Goal: Transaction & Acquisition: Purchase product/service

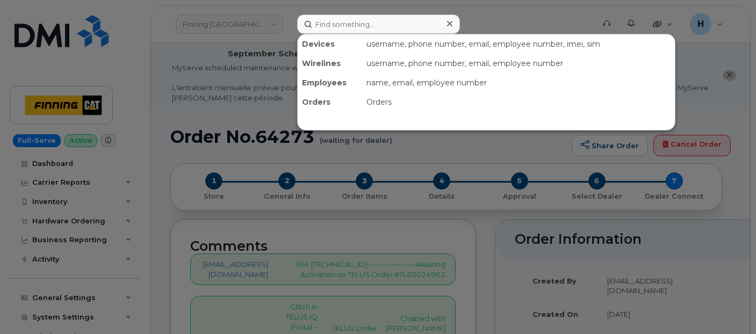
scroll to position [179, 0]
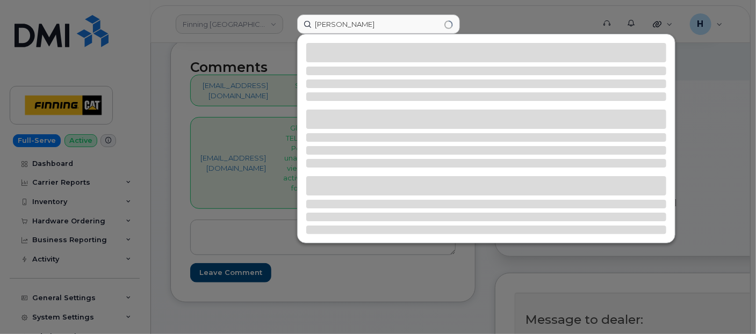
type input "[PERSON_NAME]"
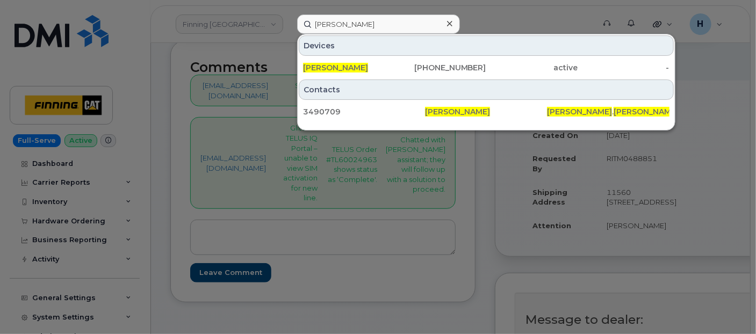
drag, startPoint x: 343, startPoint y: 61, endPoint x: 196, endPoint y: 22, distance: 151.9
click at [342, 61] on div "[PERSON_NAME]" at bounding box center [348, 67] width 91 height 19
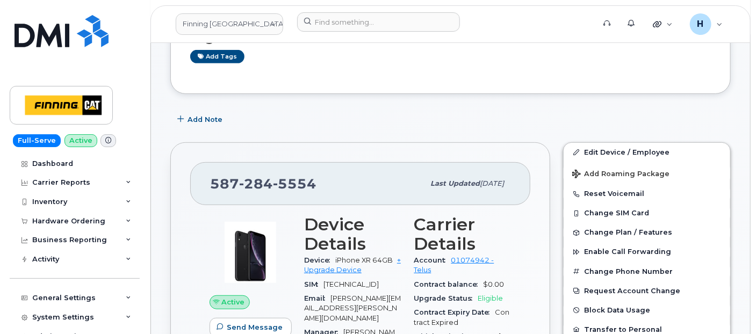
scroll to position [239, 0]
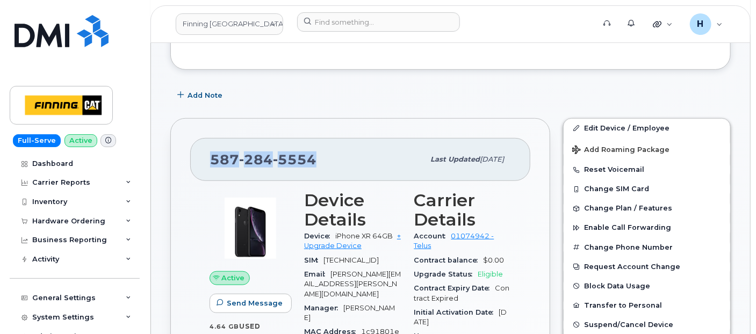
drag, startPoint x: 321, startPoint y: 160, endPoint x: 203, endPoint y: 161, distance: 118.3
click at [203, 161] on div "587 284 5554 Last updated Aug 05, 2025" at bounding box center [360, 159] width 340 height 43
copy span "587 284 5554"
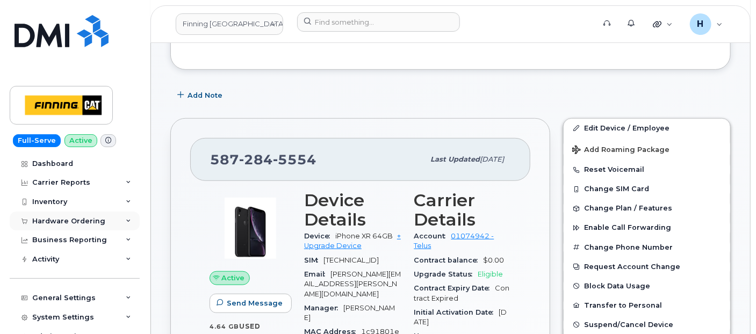
click at [67, 227] on div "Hardware Ordering" at bounding box center [75, 221] width 130 height 19
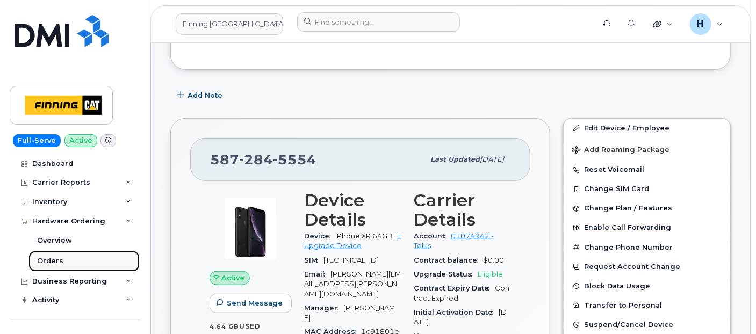
click at [61, 257] on link "Orders" at bounding box center [83, 261] width 111 height 20
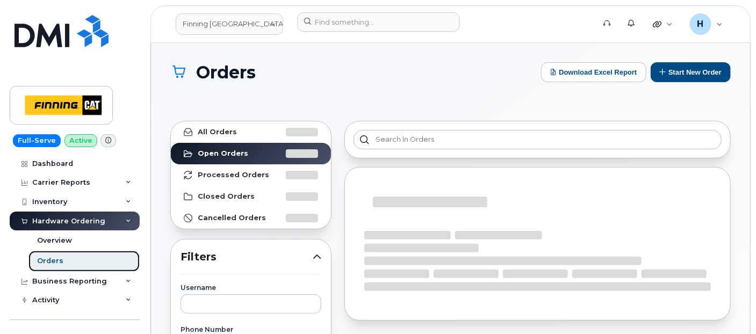
click at [65, 258] on link "Orders" at bounding box center [83, 261] width 111 height 20
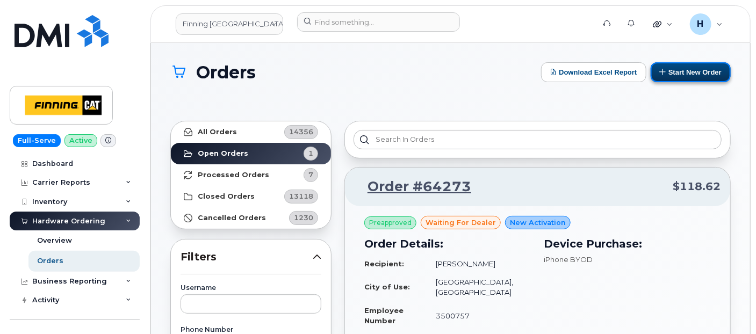
click at [671, 76] on button "Start New Order" at bounding box center [691, 72] width 80 height 20
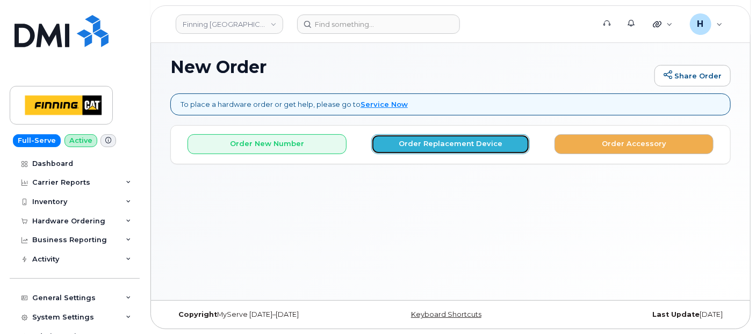
click at [388, 142] on button "Order Replacement Device" at bounding box center [450, 144] width 159 height 20
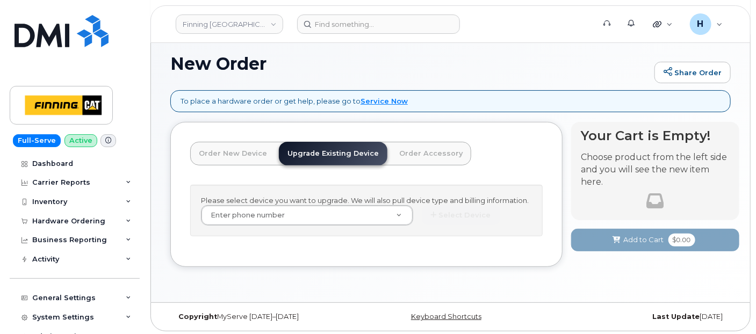
scroll to position [74, 0]
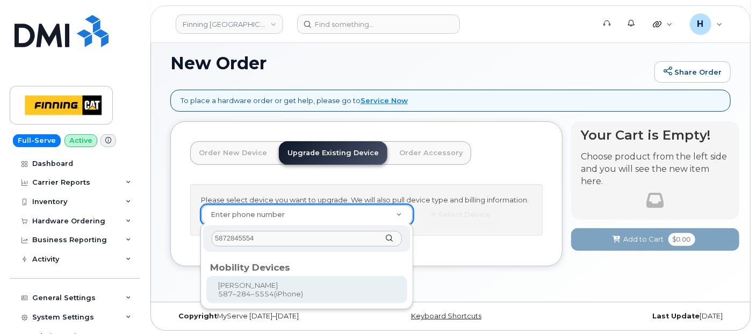
type input "5872845554"
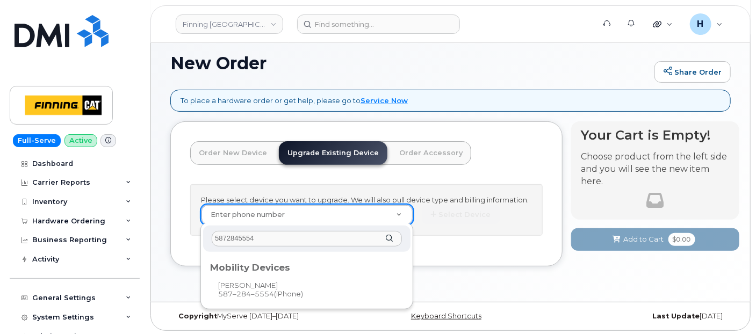
click at [282, 273] on div "Mobility Devices" at bounding box center [306, 266] width 201 height 22
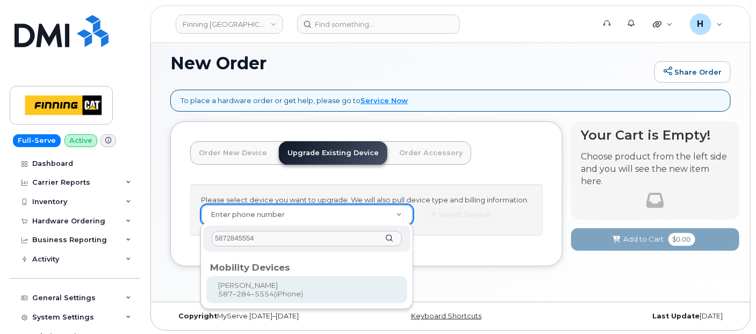
type input "465551"
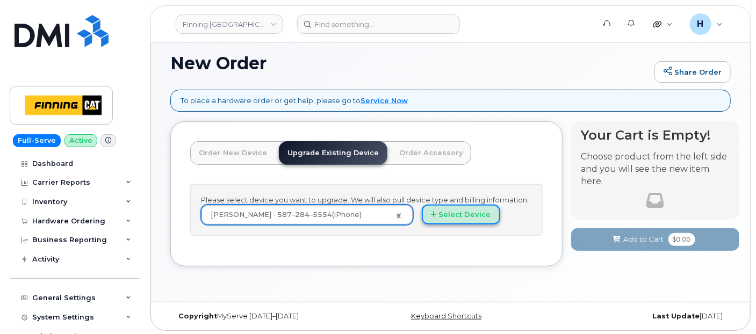
click at [432, 221] on button "Select Device" at bounding box center [461, 215] width 78 height 20
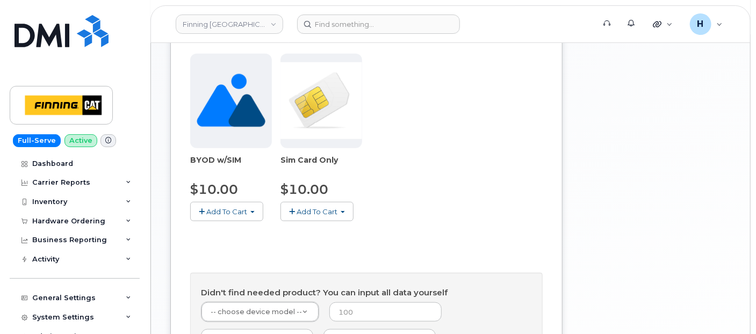
scroll to position [603, 0]
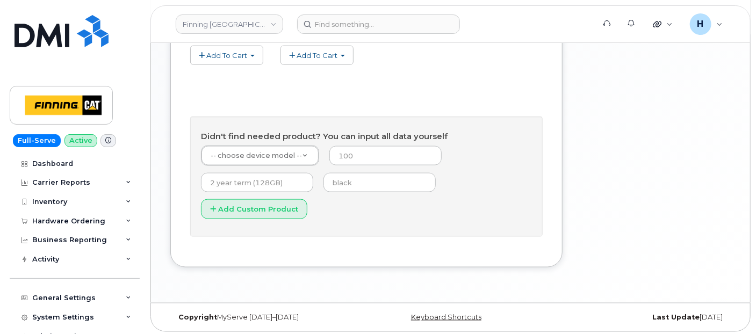
click at [346, 192] on form "-- choose device model -- -- choose device model -- Aircard E5836S Aircard Veri…" at bounding box center [366, 186] width 331 height 81
click at [349, 184] on input "text" at bounding box center [380, 182] width 112 height 19
type input "black"
click at [357, 160] on input "number" at bounding box center [386, 155] width 112 height 19
click at [379, 153] on input "number" at bounding box center [386, 155] width 112 height 19
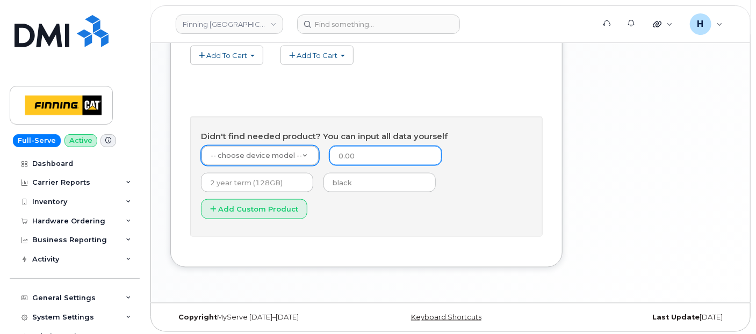
type input "0.00"
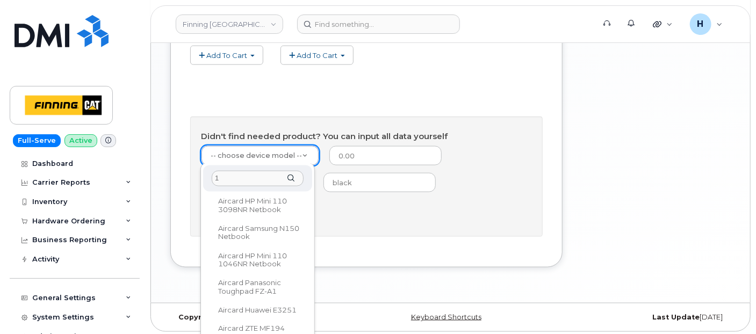
scroll to position [0, 0]
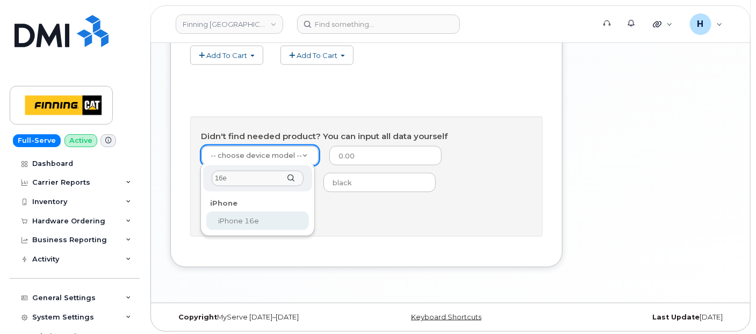
type input "16e"
select select "2883"
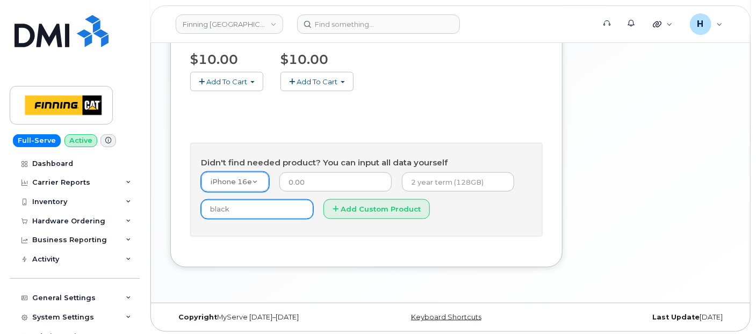
click at [245, 200] on input "black" at bounding box center [257, 209] width 112 height 19
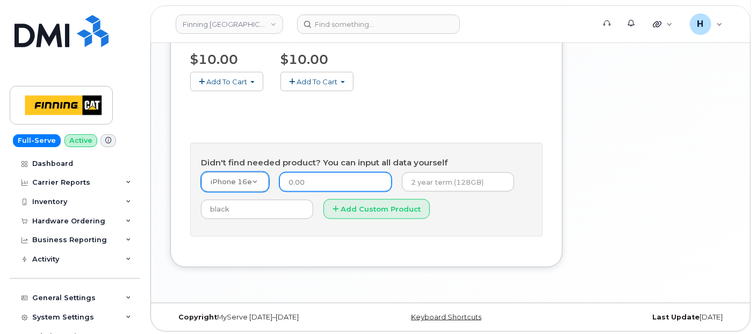
click at [303, 176] on input "0.00" at bounding box center [336, 182] width 112 height 19
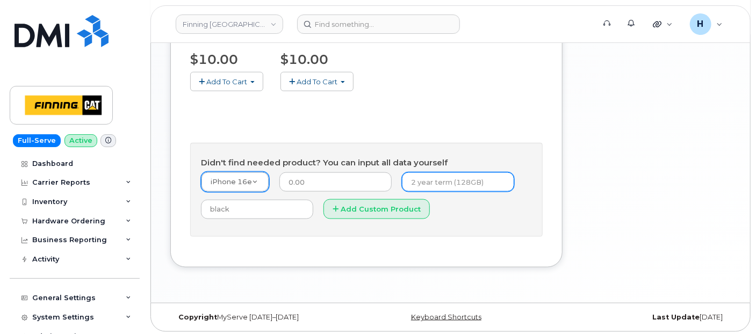
click at [407, 179] on input "text" at bounding box center [458, 182] width 112 height 19
type input "3 year term (128GB)"
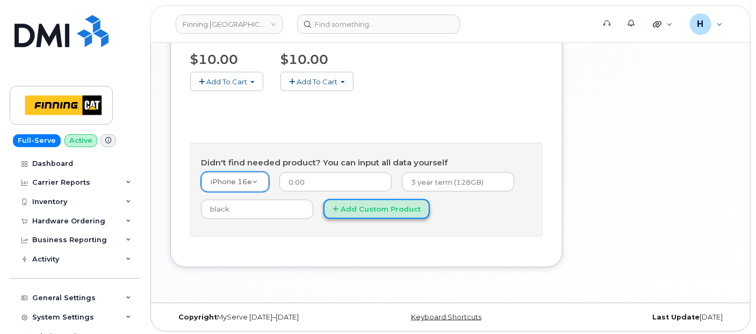
click at [349, 213] on button "Add Custom Product" at bounding box center [377, 209] width 106 height 20
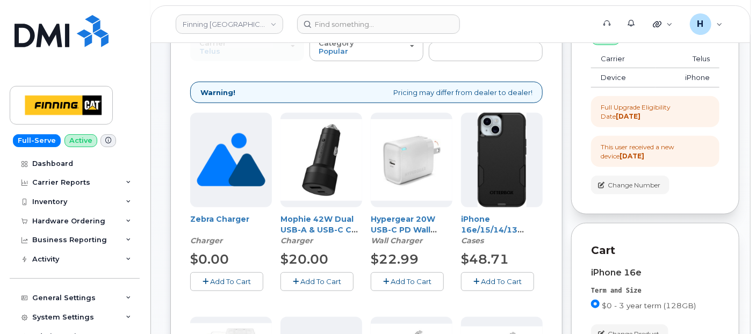
scroll to position [218, 0]
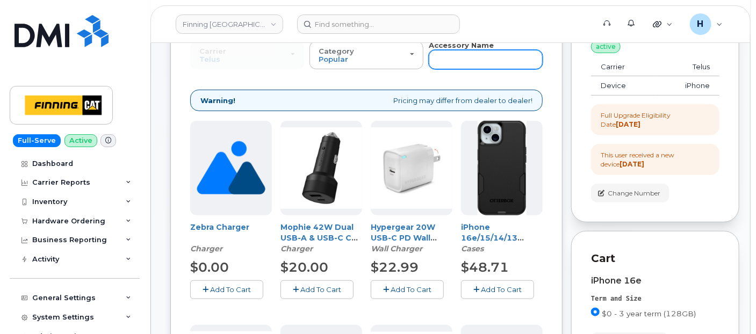
click at [469, 64] on input "text" at bounding box center [486, 59] width 114 height 19
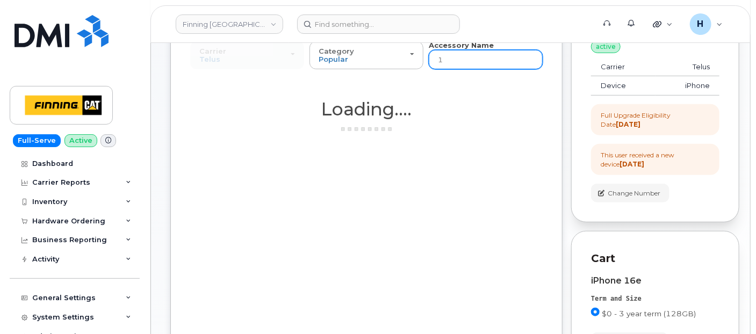
type input "16"
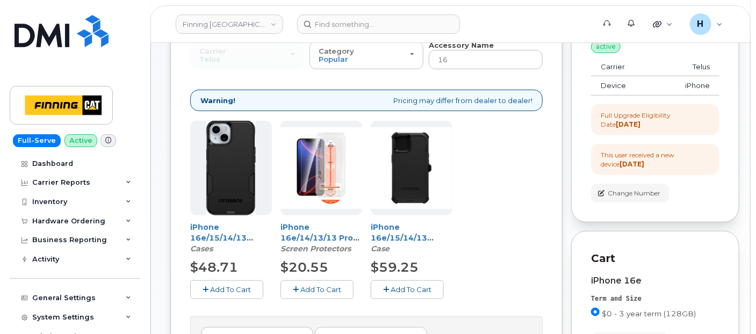
type input "162"
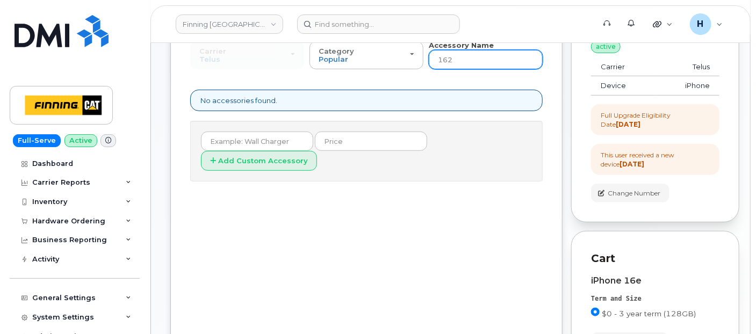
click at [469, 64] on input "162" at bounding box center [486, 59] width 114 height 19
type input "16"
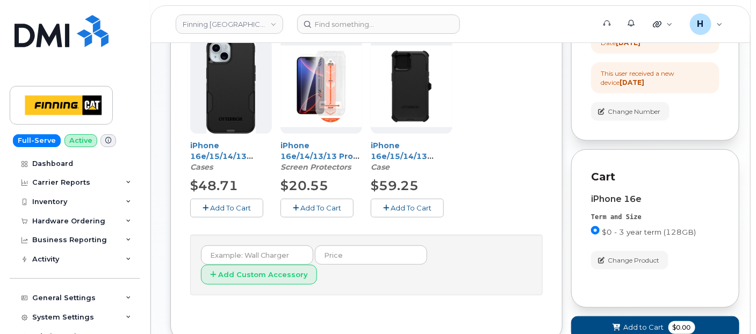
scroll to position [338, 0]
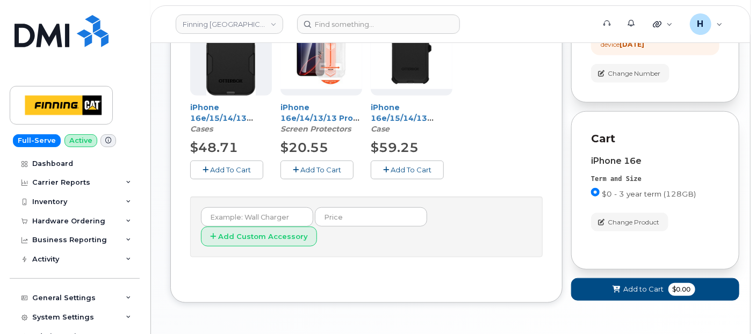
click at [284, 175] on button "Add To Cart" at bounding box center [317, 170] width 73 height 19
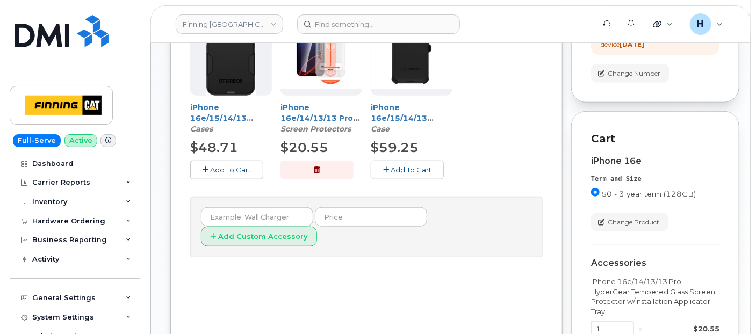
click at [233, 173] on span "Add To Cart" at bounding box center [230, 170] width 41 height 9
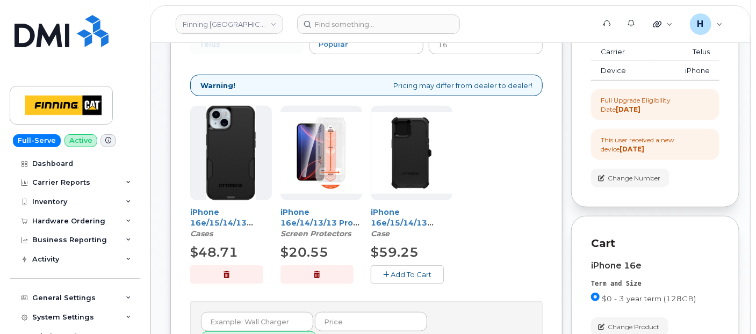
scroll to position [158, 0]
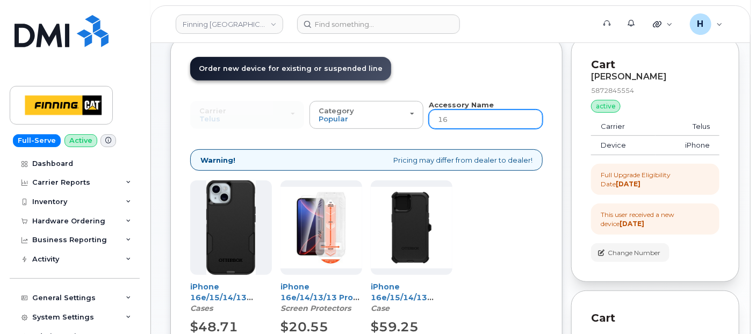
click at [455, 119] on input "16" at bounding box center [486, 119] width 114 height 19
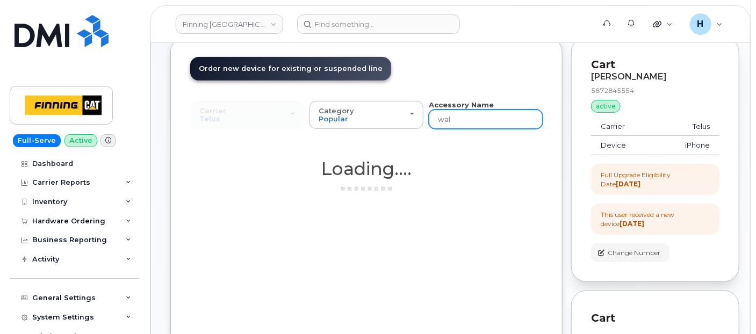
type input "wall"
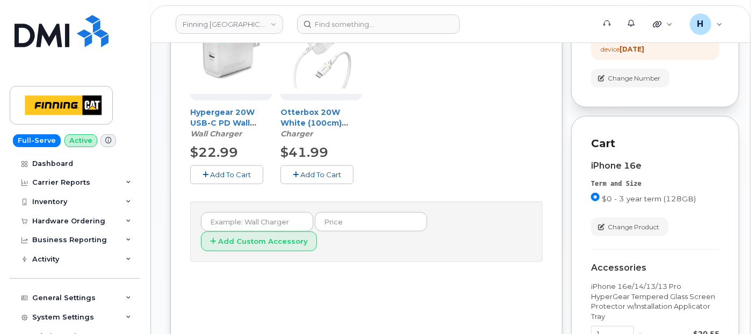
scroll to position [338, 0]
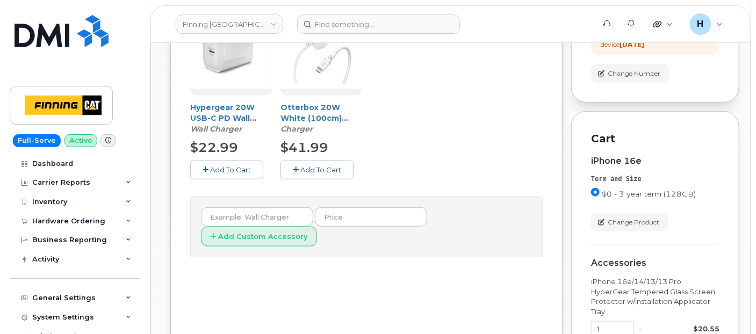
click at [211, 171] on span "Add To Cart" at bounding box center [230, 170] width 41 height 9
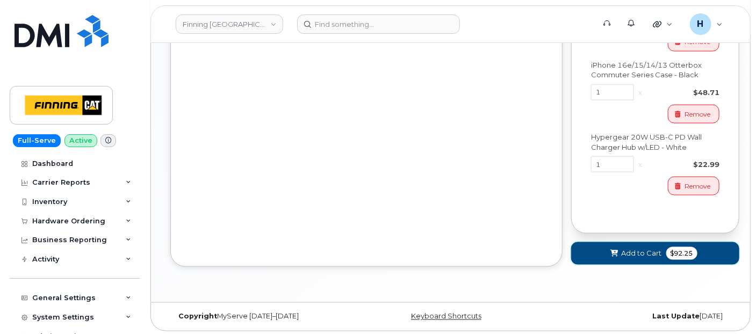
drag, startPoint x: 601, startPoint y: 248, endPoint x: 630, endPoint y: 6, distance: 244.1
click at [602, 248] on button "Add to Cart $92.25" at bounding box center [655, 253] width 168 height 22
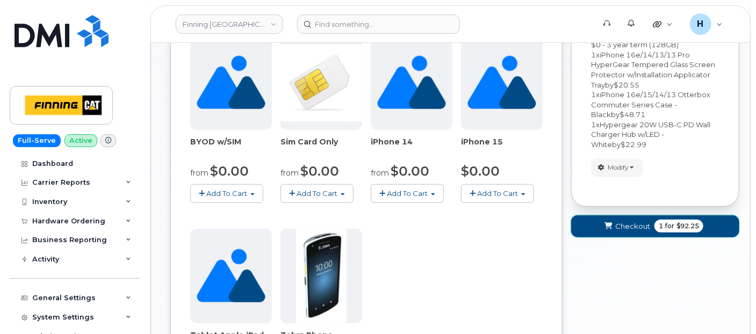
click at [611, 226] on icon "submit" at bounding box center [609, 226] width 8 height 7
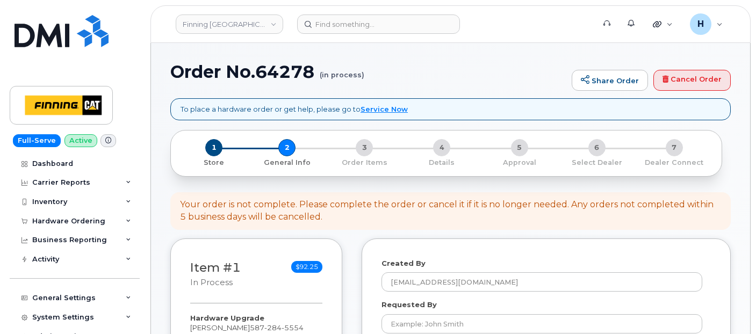
select select
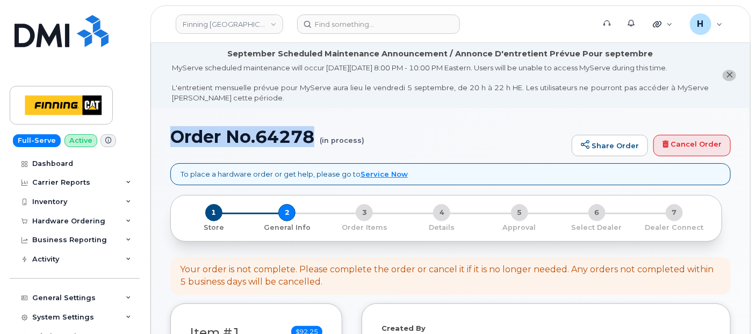
drag, startPoint x: 168, startPoint y: 132, endPoint x: 315, endPoint y: 141, distance: 147.1
copy h1 "Order No.64278"
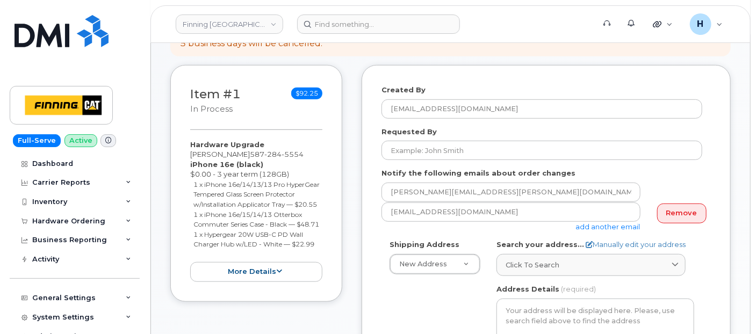
drag, startPoint x: 189, startPoint y: 138, endPoint x: 323, endPoint y: 263, distance: 183.3
click at [323, 263] on div "Item #1 in process $92.25 Hardware Upgrade Jacqueline Da Silva 587 284 5554 iPh…" at bounding box center [256, 183] width 172 height 237
copy div "Hardware Upgrade Jacqueline Da Silva 587 284 5554 iPhone 16e (black) $0.00 - 3 …"
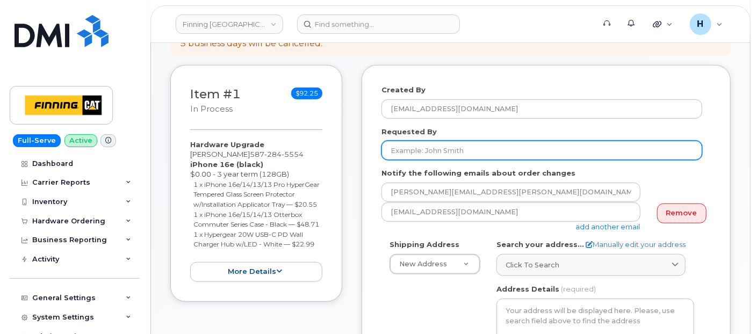
click at [407, 147] on input "Requested By" at bounding box center [542, 150] width 321 height 19
paste input "RITM0489000"
type input "RITM0489000"
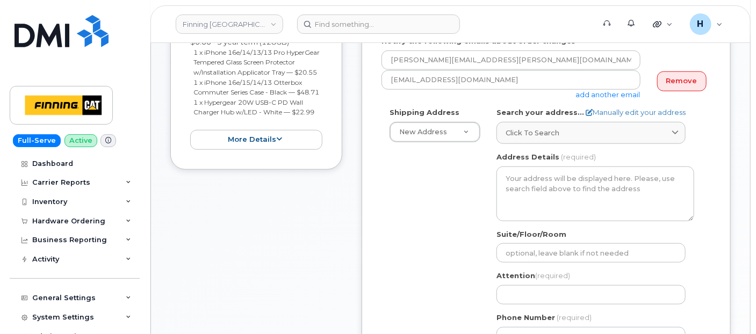
scroll to position [418, 0]
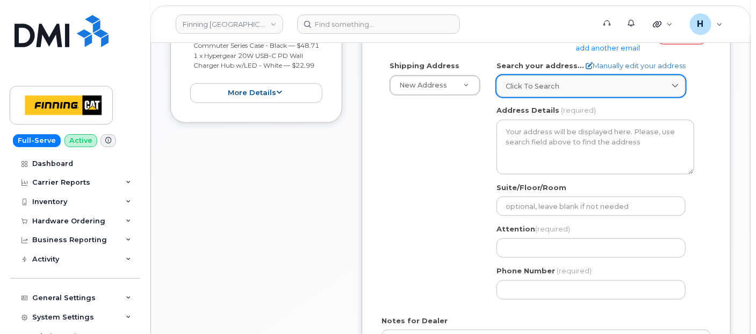
click at [532, 82] on span "Click to search" at bounding box center [533, 86] width 54 height 10
paste input "6735 11 St. NE"
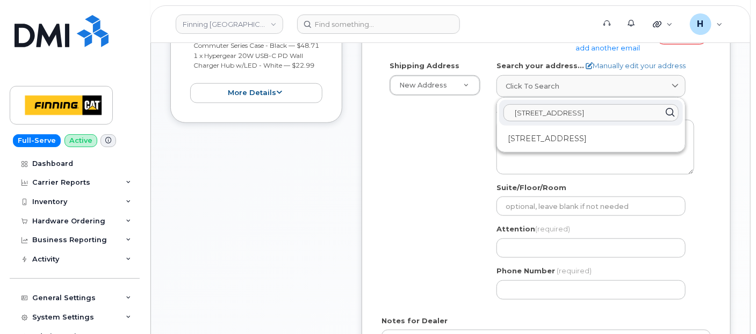
type input "6735 11 St. NE"
click at [553, 142] on div "6735 11 St NE Calgary AB T2E 7H9" at bounding box center [591, 139] width 184 height 18
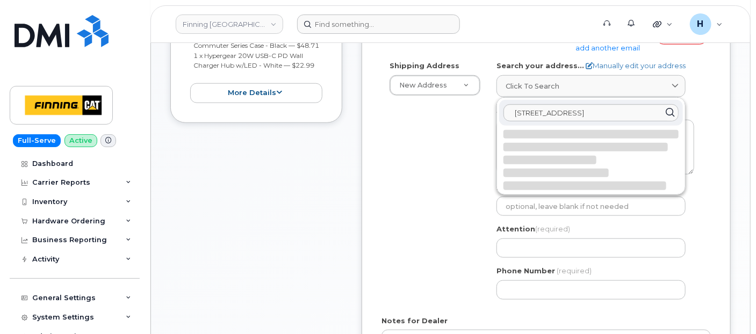
select select
type textarea "6735 11 St NE CALGARY AB T2E 7H9 CANADA"
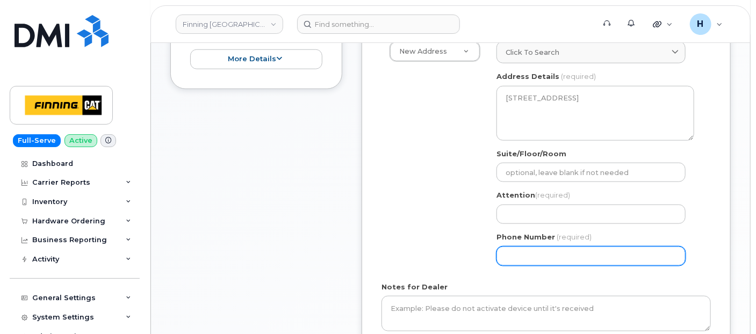
scroll to position [477, 0]
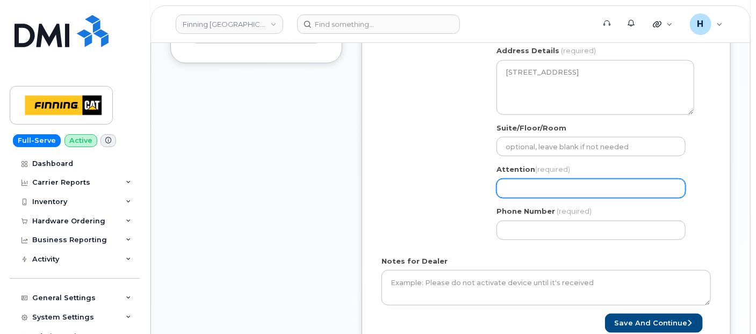
click at [508, 194] on input "Attention (required)" at bounding box center [591, 188] width 189 height 19
paste input "[PERSON_NAME]"
select select
type input "[PERSON_NAME]"
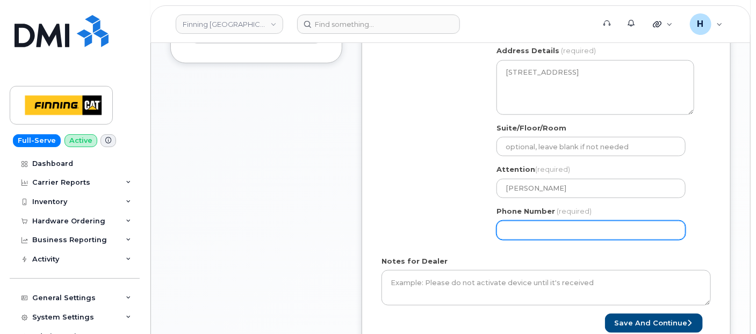
drag, startPoint x: 548, startPoint y: 222, endPoint x: 464, endPoint y: 221, distance: 83.3
click at [548, 222] on input "Phone Number" at bounding box center [591, 230] width 189 height 19
paste input "4032753340"
select select
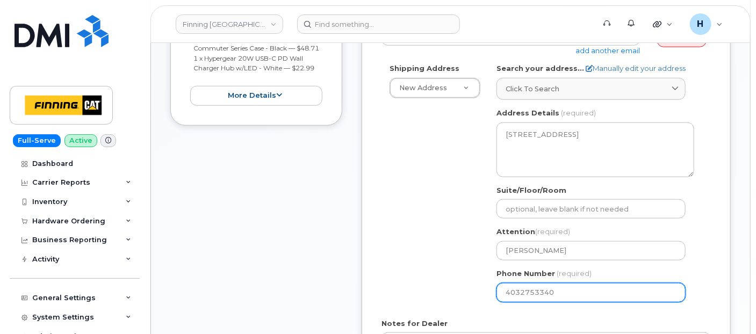
scroll to position [298, 0]
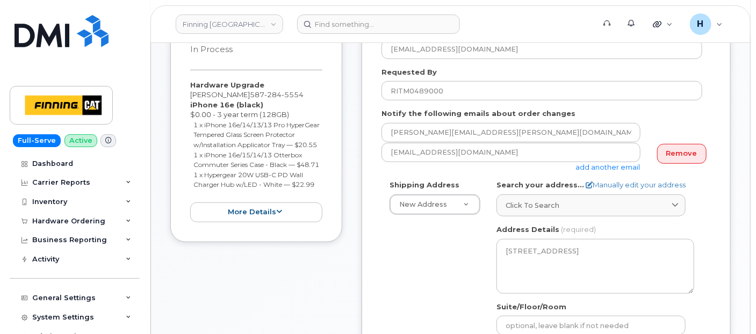
type input "4032753340"
drag, startPoint x: 184, startPoint y: 80, endPoint x: 325, endPoint y: 207, distance: 189.6
click at [325, 207] on div "Item #1 in process $92.25 Hardware Upgrade Jacqueline Da Silva 587 284 5554 iPh…" at bounding box center [256, 123] width 172 height 237
copy div "Hardware Upgrade Jacqueline Da Silva 587 284 5554 iPhone 16e (black) $0.00 - 3 …"
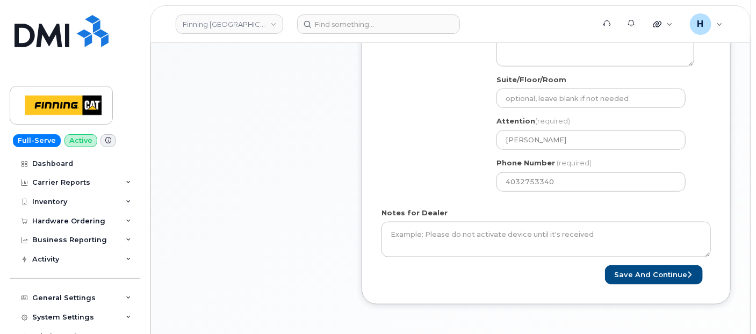
scroll to position [538, 0]
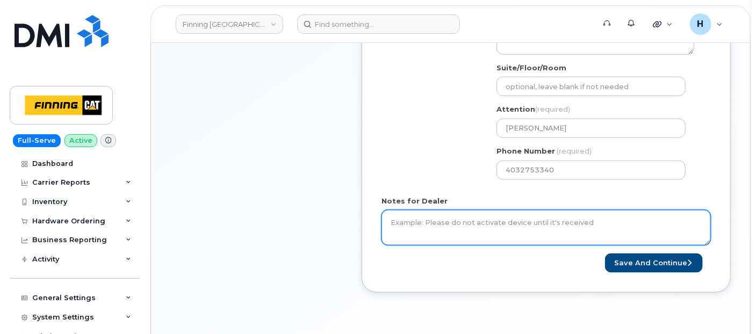
click at [411, 219] on textarea "Notes for Dealer" at bounding box center [547, 227] width 330 height 35
paste textarea "Hardware Upgrade Jacqueline Da Silva 5872845554 iPhone 16e (black) $0.00 - 3 ye…"
click at [453, 221] on textarea "Hardware Upgrade Jacqueline Da Silva 5872845554 iPhone 16e (black) $0.00 - 3 ye…" at bounding box center [547, 227] width 330 height 35
type textarea "Hardware Upgrade Jacqueline Da Silva 5872845554 iPhone 16e (black) $0.00 - 3 ye…"
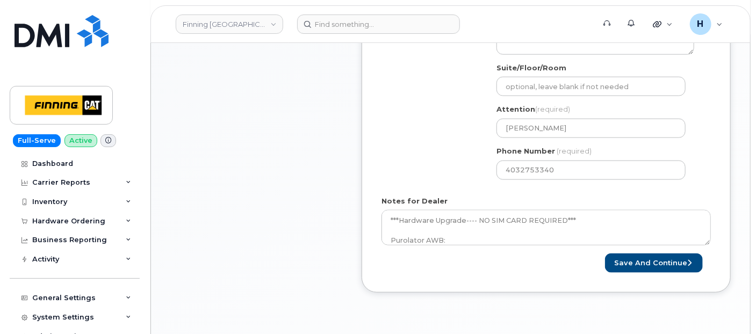
click at [608, 259] on div "Save and Continue" at bounding box center [629, 264] width 165 height 20
click at [610, 259] on button "Save and Continue" at bounding box center [654, 264] width 98 height 20
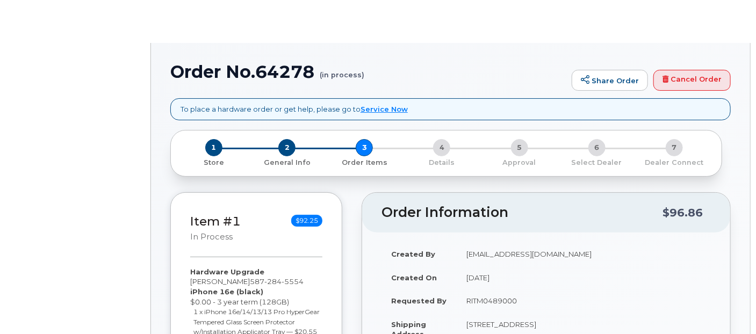
type input "[PERSON_NAME]"
select select "56739"
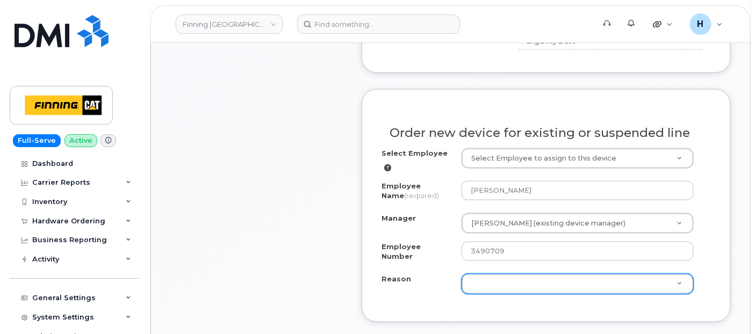
scroll to position [597, 0]
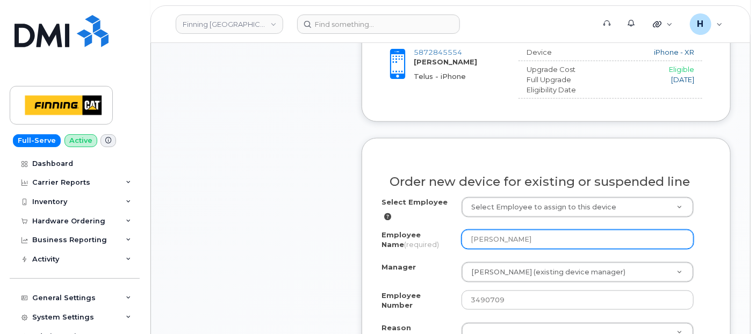
drag, startPoint x: 541, startPoint y: 238, endPoint x: 452, endPoint y: 239, distance: 89.8
click at [452, 239] on div "Employee Name (required) [PERSON_NAME]" at bounding box center [547, 242] width 330 height 24
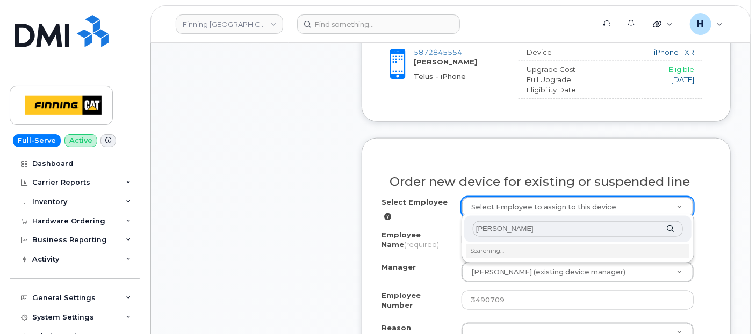
scroll to position [657, 0]
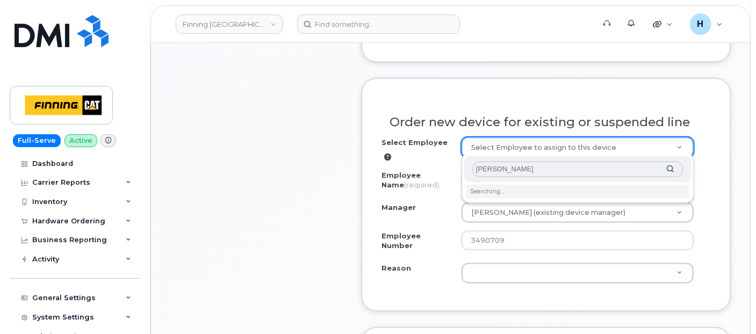
type input "[PERSON_NAME]"
type input "608363"
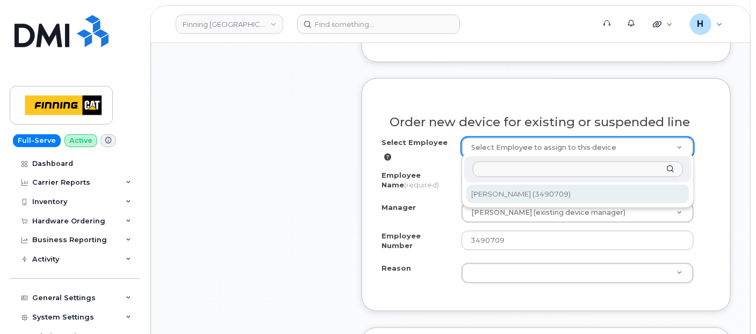
select select "56739"
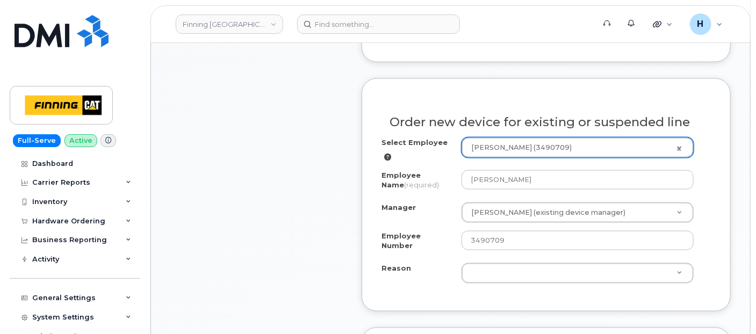
scroll to position [776, 0]
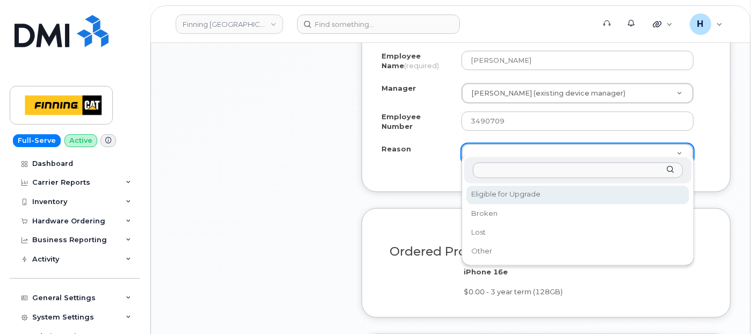
select select "eligible_for_upgrade"
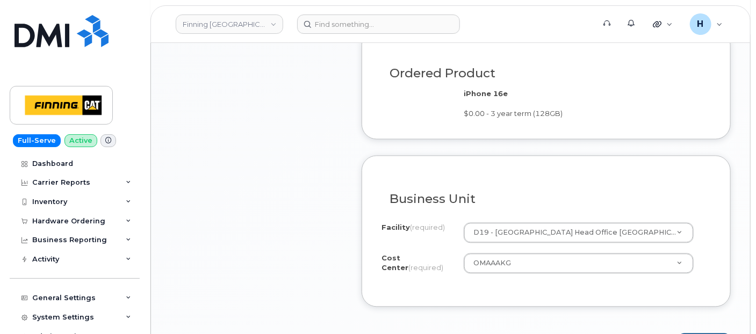
scroll to position [1015, 0]
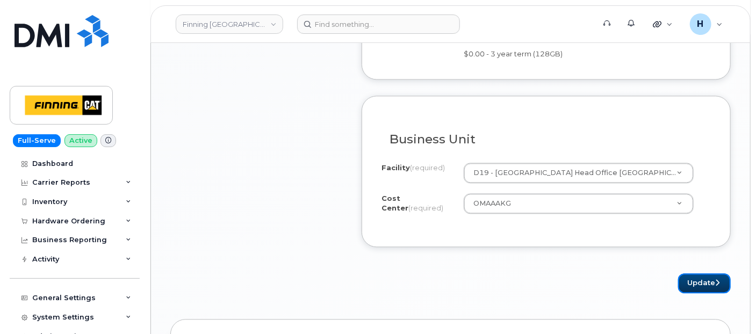
click at [689, 274] on button "Update" at bounding box center [704, 284] width 53 height 20
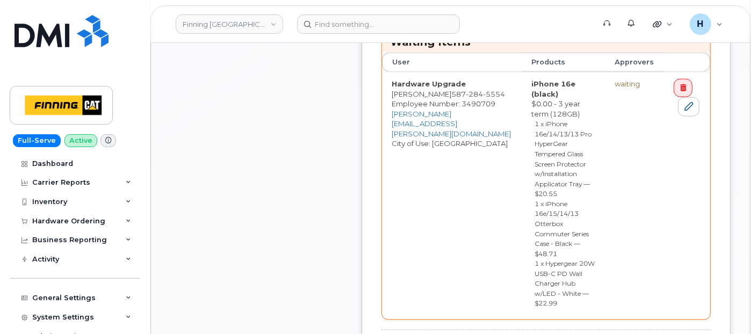
scroll to position [657, 0]
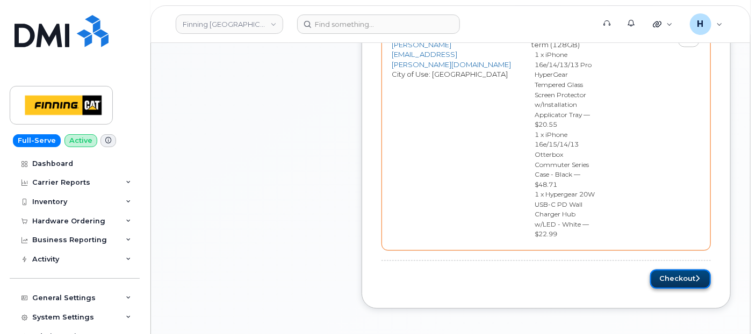
click at [659, 270] on button "Checkout" at bounding box center [681, 280] width 61 height 20
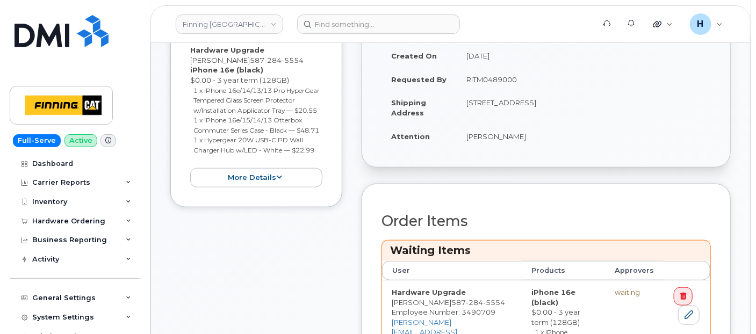
scroll to position [358, 0]
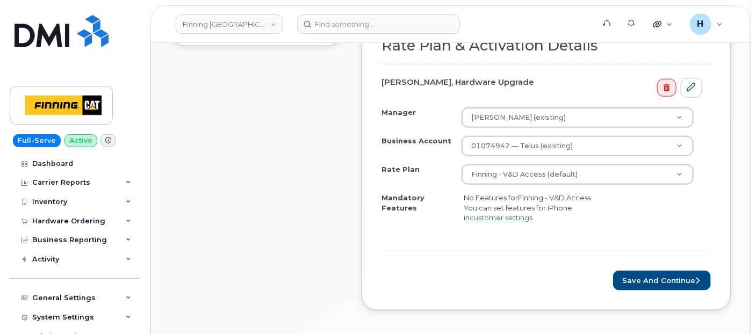
scroll to position [538, 0]
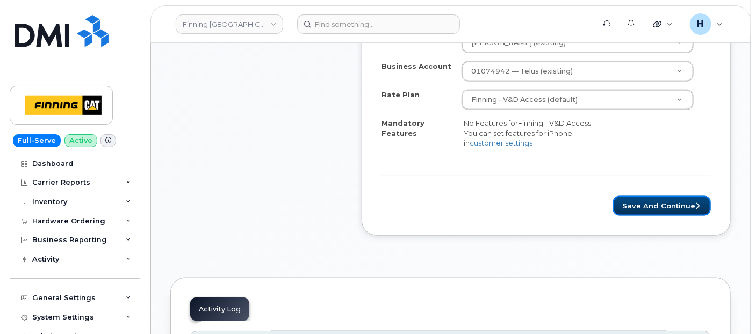
drag, startPoint x: 620, startPoint y: 215, endPoint x: 309, endPoint y: 11, distance: 372.8
click at [617, 213] on button "Save and Continue" at bounding box center [662, 206] width 98 height 20
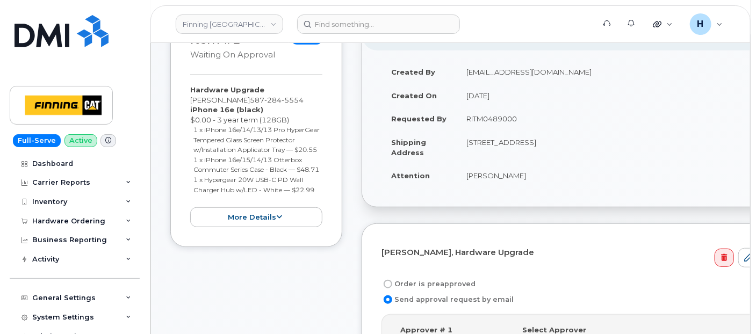
scroll to position [298, 0]
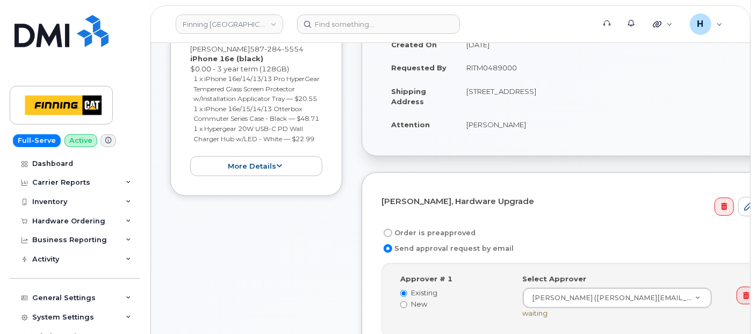
click at [430, 229] on label "Order is preapproved" at bounding box center [429, 233] width 94 height 13
click at [392, 229] on input "Order is preapproved" at bounding box center [388, 233] width 9 height 9
radio input "true"
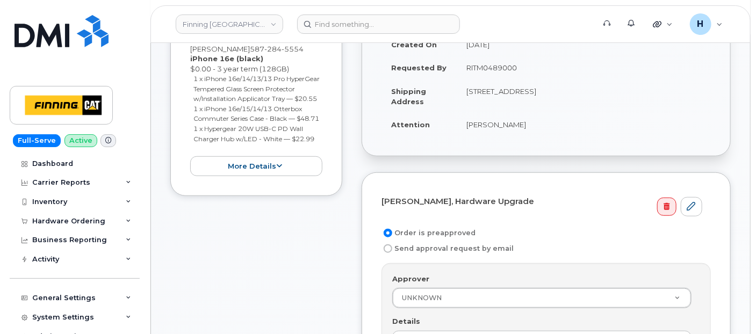
drag, startPoint x: 454, startPoint y: 72, endPoint x: 523, endPoint y: 63, distance: 70.0
click at [523, 63] on tr "Requested By RITM0489000" at bounding box center [547, 68] width 330 height 24
copy tr "RITM0489000"
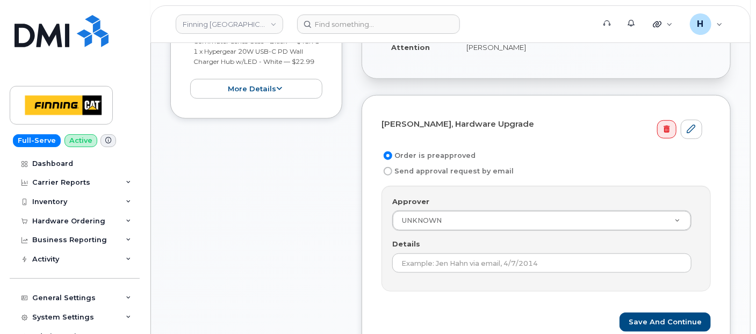
scroll to position [418, 0]
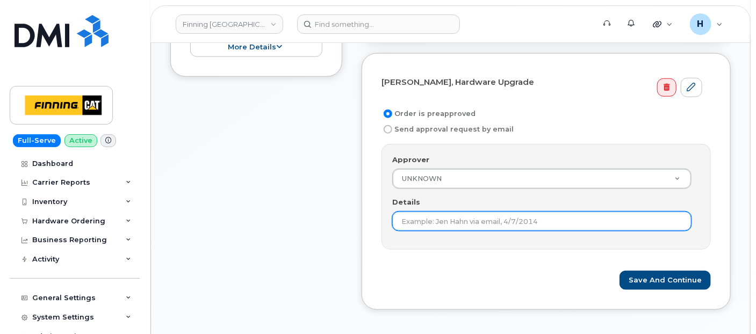
click at [408, 218] on input "Details" at bounding box center [541, 221] width 299 height 19
paste input "RITM0489000"
click at [411, 217] on input "RITM0489000" at bounding box center [541, 221] width 299 height 19
type input "RITM0489000"
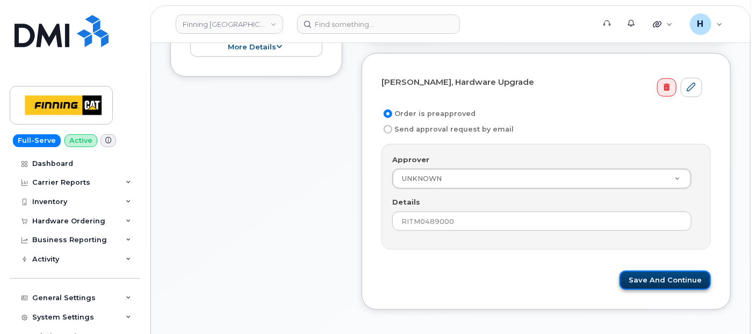
click at [676, 271] on button "Save and Continue" at bounding box center [665, 281] width 91 height 20
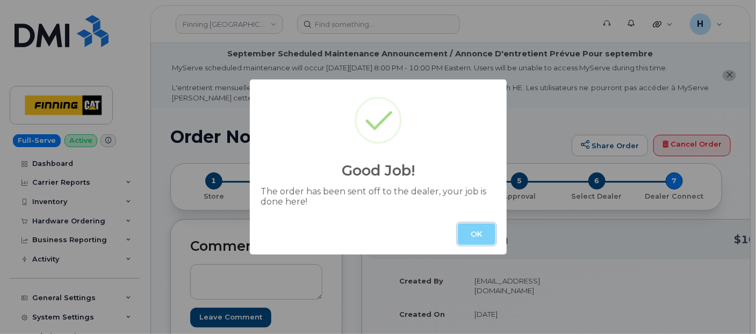
drag, startPoint x: 474, startPoint y: 227, endPoint x: 377, endPoint y: 236, distance: 97.2
click at [474, 227] on button "OK" at bounding box center [477, 235] width 38 height 22
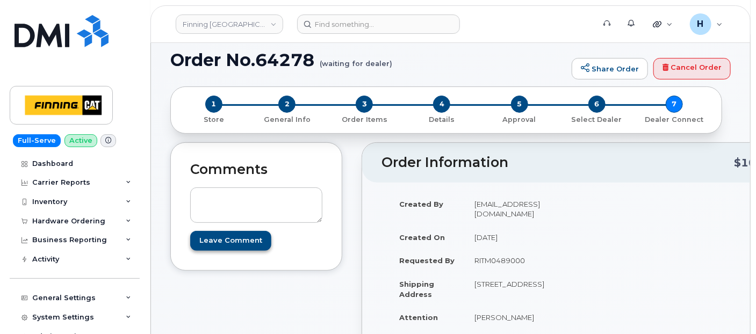
scroll to position [119, 0]
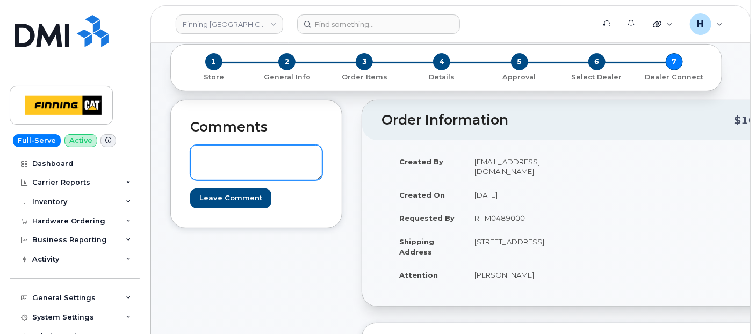
click at [245, 147] on textarea at bounding box center [256, 162] width 132 height 35
paste textarea "Order #TL60025082"
click at [198, 154] on textarea "Order #TL60025082" at bounding box center [256, 162] width 132 height 35
click at [198, 154] on textarea "TELUS Order #TL60025082" at bounding box center [256, 162] width 132 height 35
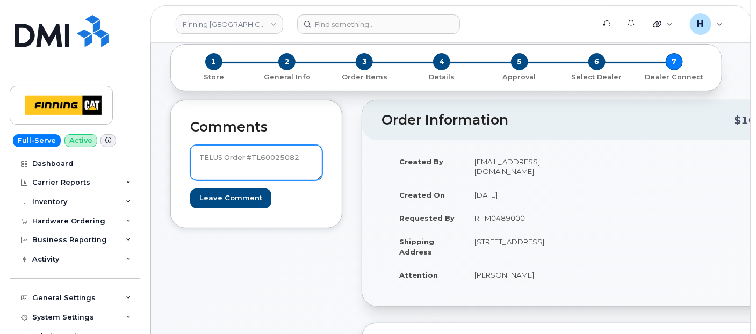
click at [198, 154] on textarea "TELUS Order #TL60025082" at bounding box center [256, 162] width 132 height 35
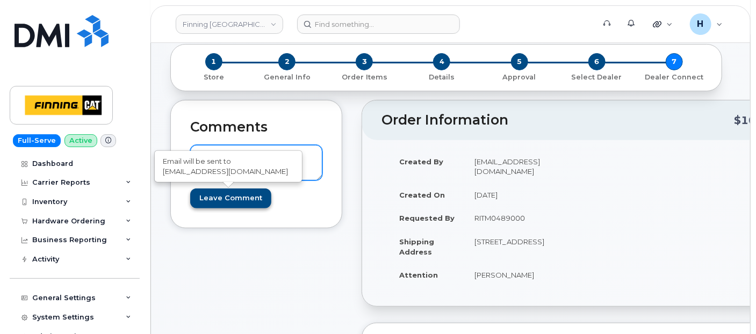
type textarea "TELUS Order #TL60025082"
click at [244, 199] on input "Leave Comment" at bounding box center [230, 199] width 81 height 20
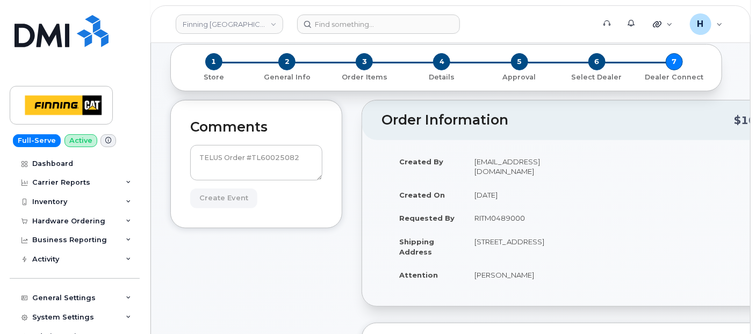
type input "Create Event"
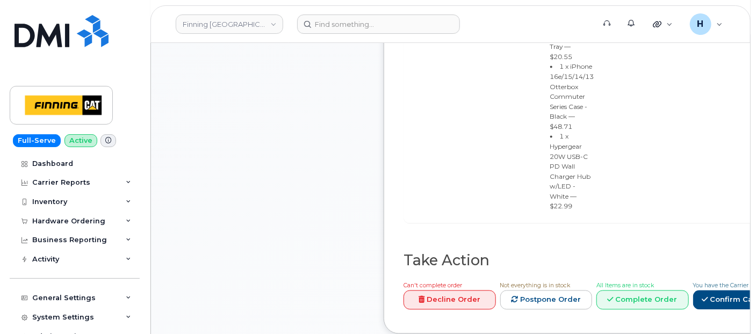
scroll to position [955, 0]
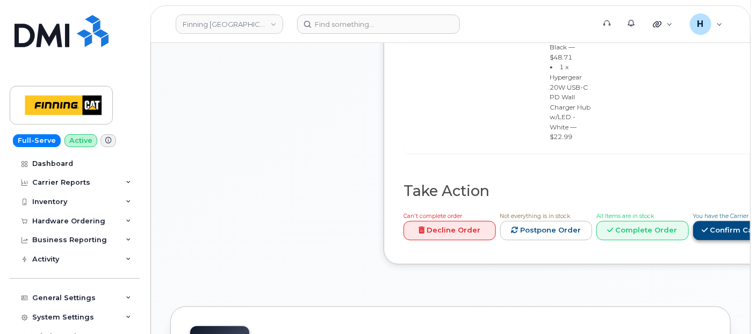
click at [716, 221] on link "Confirm Carrier Order" at bounding box center [749, 231] width 111 height 20
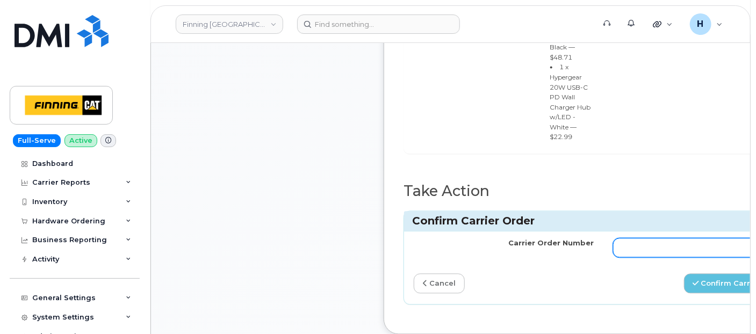
click at [675, 238] on input "Carrier Order Number" at bounding box center [703, 247] width 180 height 19
paste input "TL60025082"
type input "TL60025082"
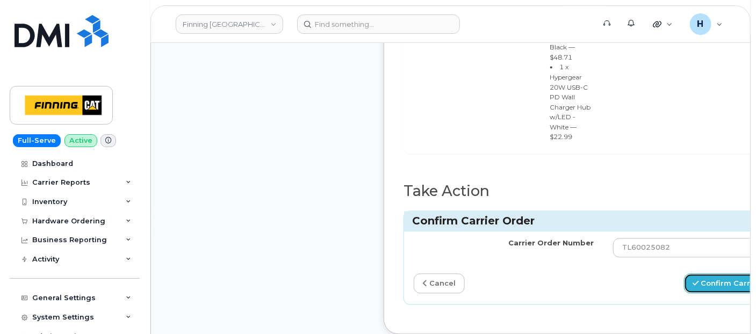
click at [708, 274] on button "Confirm Carrier Order" at bounding box center [739, 284] width 111 height 20
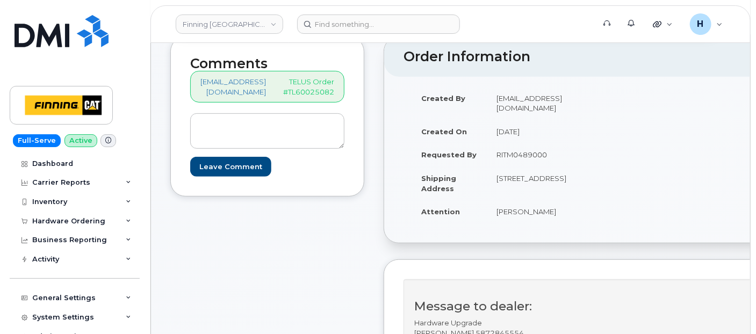
scroll to position [239, 0]
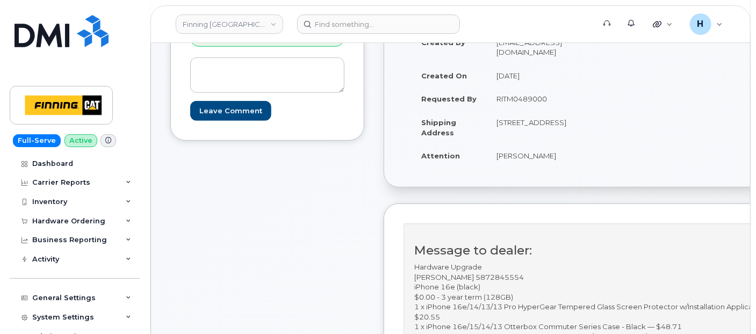
drag, startPoint x: 497, startPoint y: 149, endPoint x: 582, endPoint y: 149, distance: 84.4
click at [582, 149] on td "[PERSON_NAME]" at bounding box center [543, 156] width 113 height 24
copy td "[PERSON_NAME]"
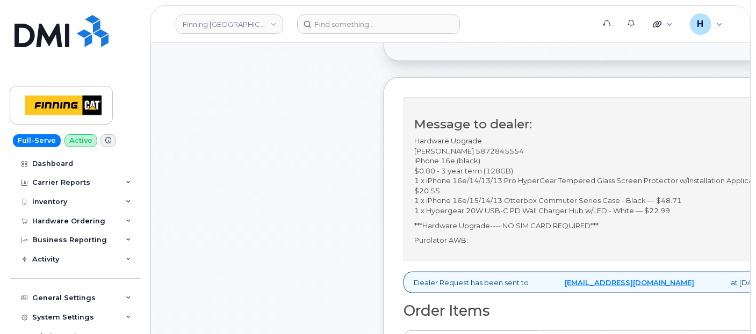
scroll to position [418, 0]
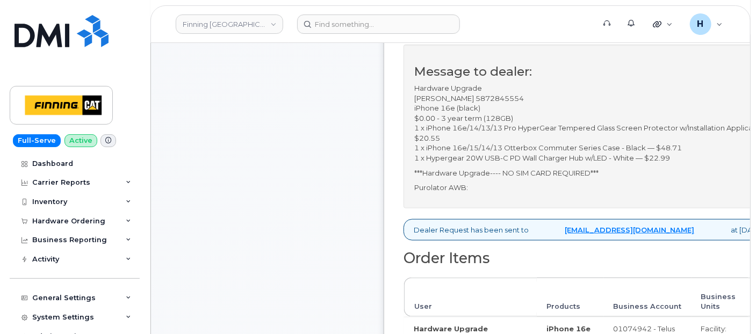
click at [305, 196] on div "Comments [EMAIL_ADDRESS][DOMAIN_NAME] TELUS Order #TL60025082 Leave Comment" at bounding box center [267, 303] width 194 height 1002
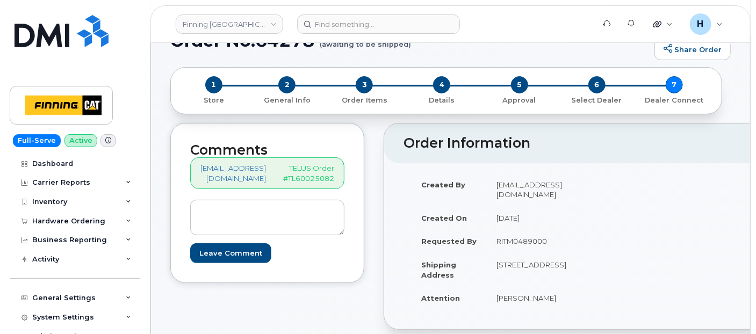
scroll to position [239, 0]
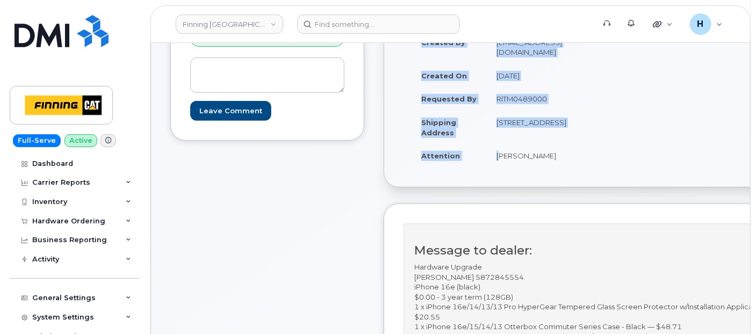
drag, startPoint x: 500, startPoint y: 148, endPoint x: 611, endPoint y: 151, distance: 110.8
click at [608, 151] on div "Created By hakaur@dminc.com Created On September 4, 2025 Requested By RITM04890…" at bounding box center [506, 104] width 204 height 147
copy table "Created By hakaur@dminc.com Created On September 4, 2025 Requested By RITM04890…"
drag, startPoint x: 546, startPoint y: 121, endPoint x: 514, endPoint y: 122, distance: 31.7
click at [514, 122] on td "[STREET_ADDRESS]" at bounding box center [543, 127] width 113 height 33
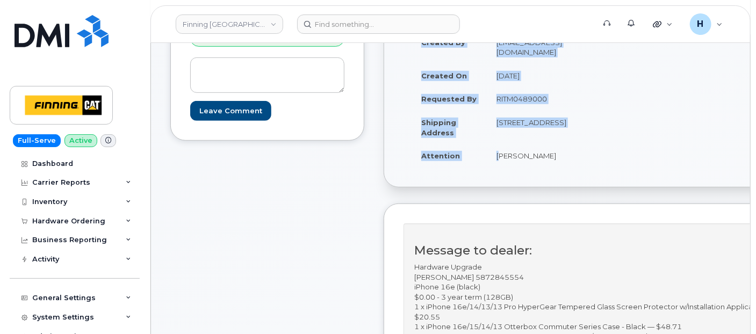
copy td "T2E 7H9"
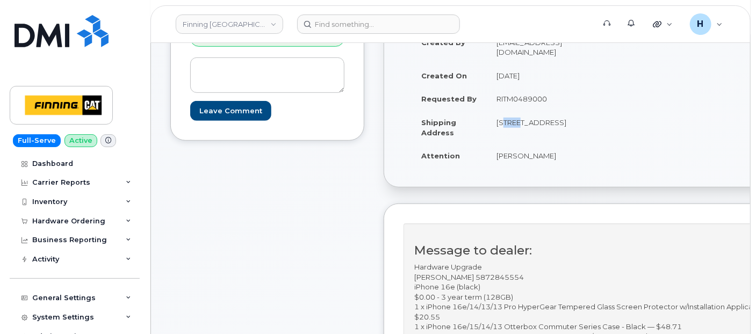
drag, startPoint x: 498, startPoint y: 114, endPoint x: 523, endPoint y: 111, distance: 24.4
click at [523, 111] on td "[STREET_ADDRESS]" at bounding box center [543, 127] width 113 height 33
copy td "6735"
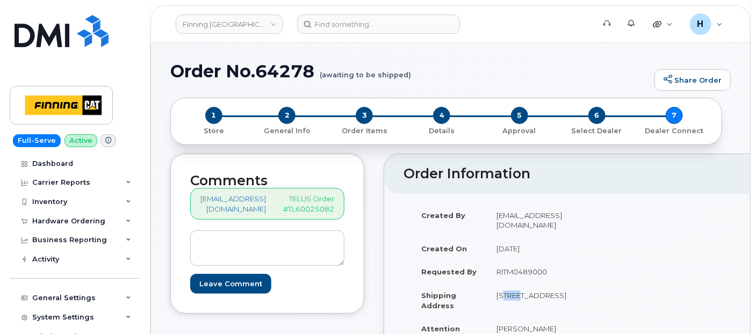
scroll to position [0, 0]
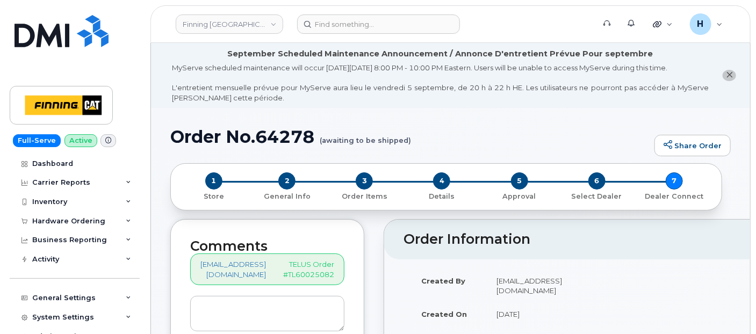
click at [289, 133] on h1 "Order No.64278 (awaiting to be shipped)" at bounding box center [409, 136] width 479 height 19
copy h1 "64278"
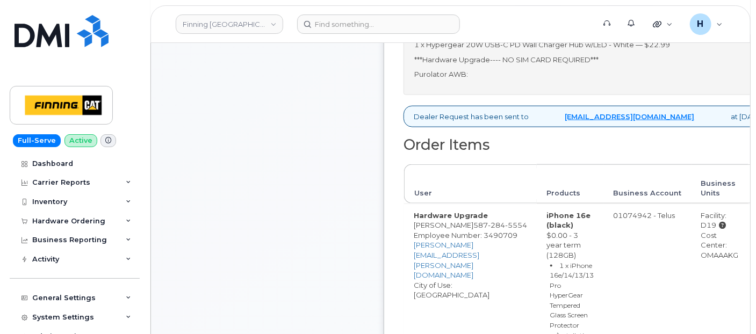
scroll to position [597, 0]
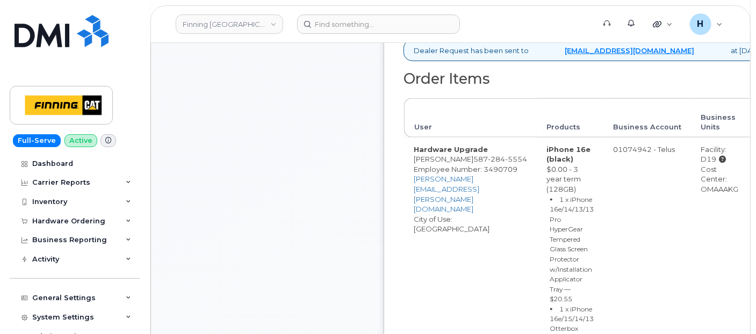
drag, startPoint x: 704, startPoint y: 179, endPoint x: 745, endPoint y: 181, distance: 40.4
click at [745, 181] on td "Facility: D19 Cost Center: OMAAAKG" at bounding box center [720, 301] width 57 height 327
copy div "OMAAAKG"
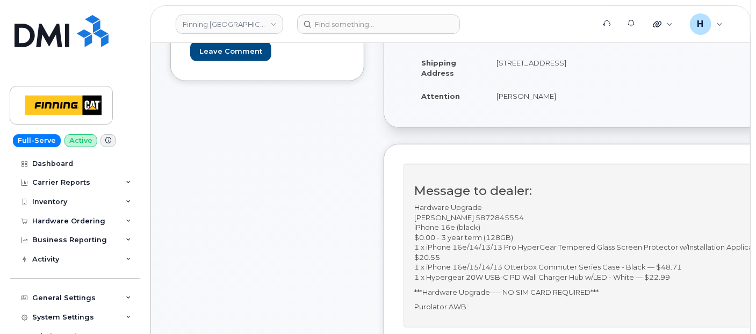
scroll to position [0, 0]
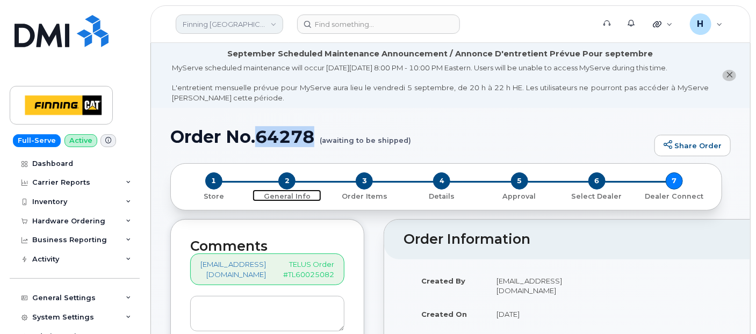
drag, startPoint x: 288, startPoint y: 183, endPoint x: 238, endPoint y: 20, distance: 171.1
click at [288, 183] on span "2" at bounding box center [286, 181] width 17 height 17
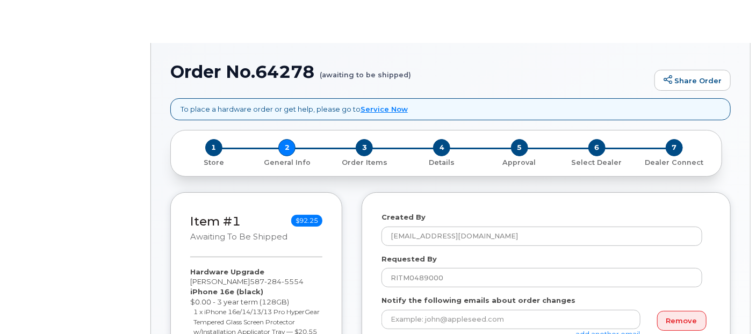
select select
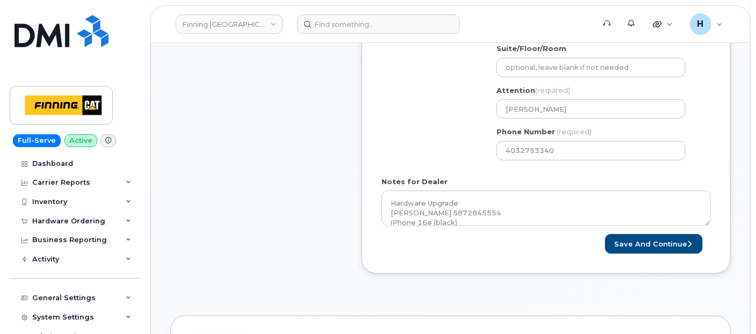
scroll to position [538, 0]
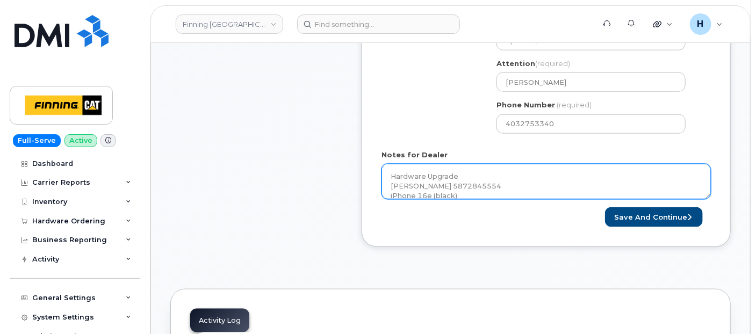
click at [463, 171] on textarea "Hardware Upgrade Jacqueline Da Silva 5872845554 iPhone 16e (black) $0.00 - 3 ye…" at bounding box center [547, 181] width 330 height 35
click at [470, 185] on textarea "Hardware Upgrade Jacqueline Da Silva 5872845554 iPhone 16e (black) $0.00 - 3 ye…" at bounding box center [547, 181] width 330 height 35
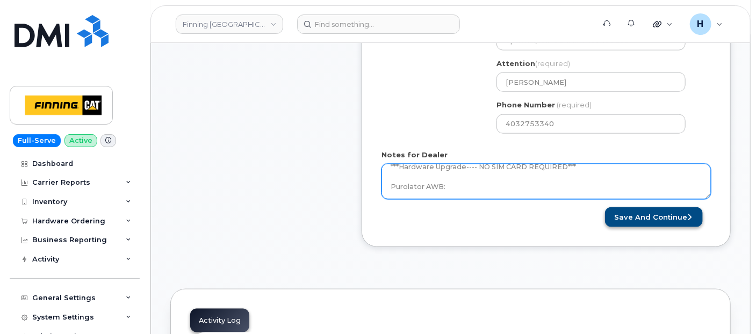
paste textarea "335650666589"
type textarea "Hardware Upgrade Jacqueline Da Silva 5872845554 iPhone 16e (black) $0.00 - 3 ye…"
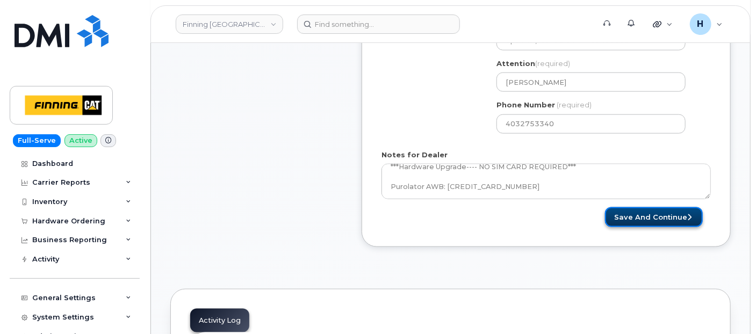
click at [635, 213] on button "Save and Continue" at bounding box center [654, 218] width 98 height 20
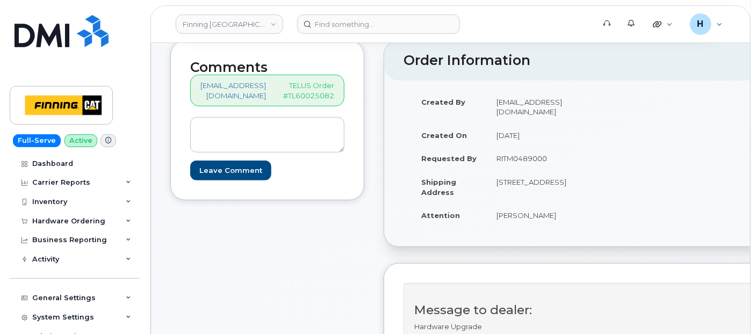
scroll to position [298, 0]
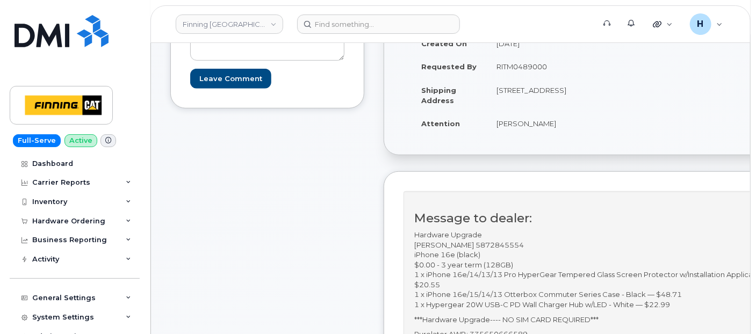
scroll to position [0, 0]
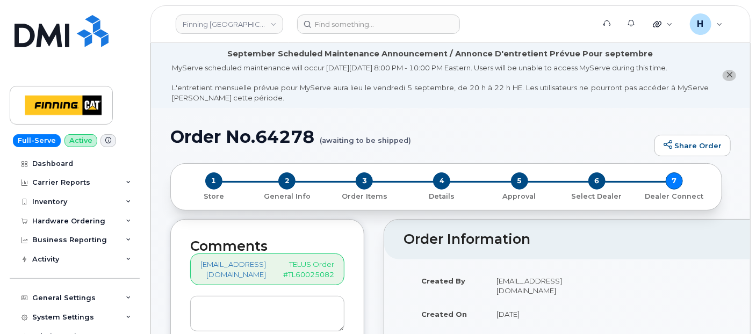
drag, startPoint x: 73, startPoint y: 226, endPoint x: 70, endPoint y: 240, distance: 14.8
click at [73, 226] on div "Hardware Ordering" at bounding box center [75, 221] width 130 height 19
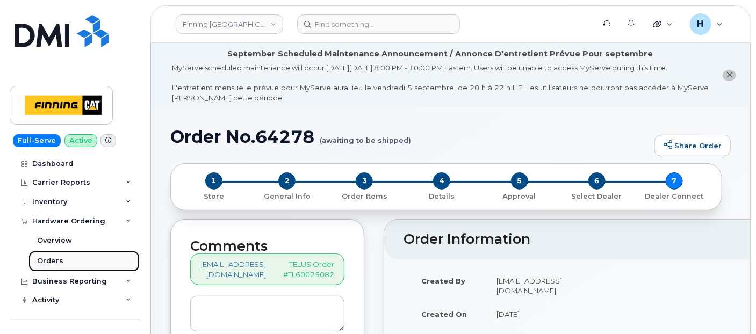
click at [70, 259] on link "Orders" at bounding box center [83, 261] width 111 height 20
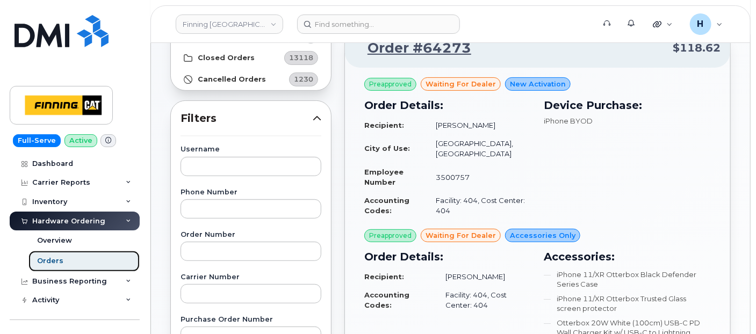
scroll to position [60, 0]
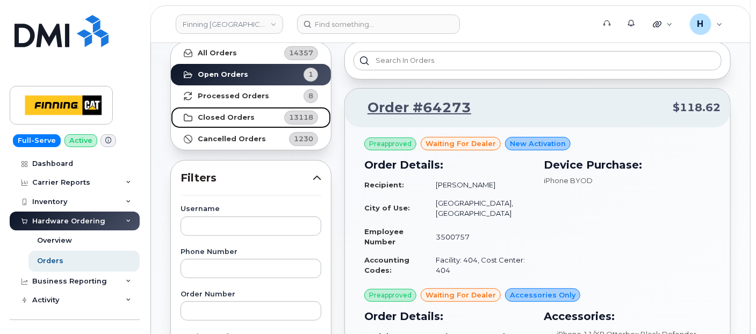
click at [232, 115] on strong "Closed Orders" at bounding box center [226, 117] width 57 height 9
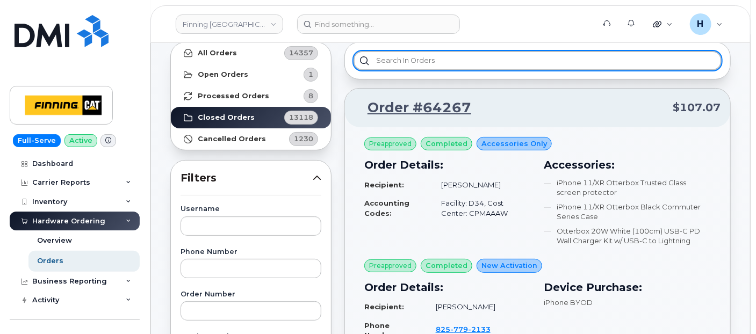
click at [381, 66] on input "text" at bounding box center [538, 60] width 368 height 19
paste input "335647016252"
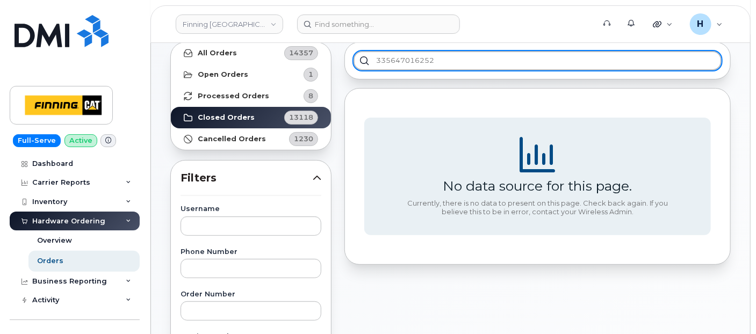
type input "335647016252"
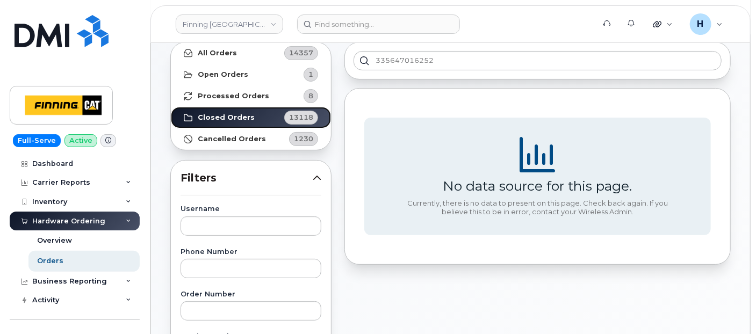
click at [250, 123] on link "Closed Orders 13118" at bounding box center [251, 118] width 160 height 22
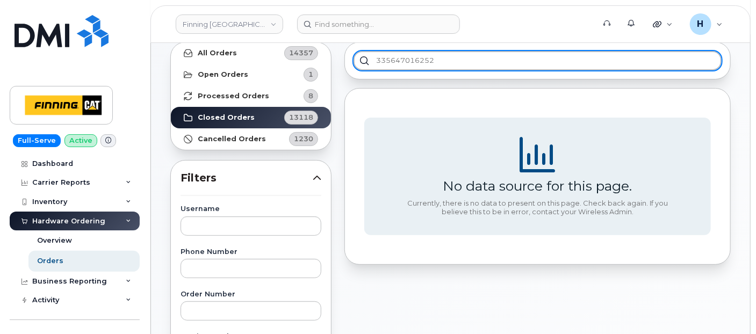
click at [637, 58] on input "335647016252" at bounding box center [538, 60] width 368 height 19
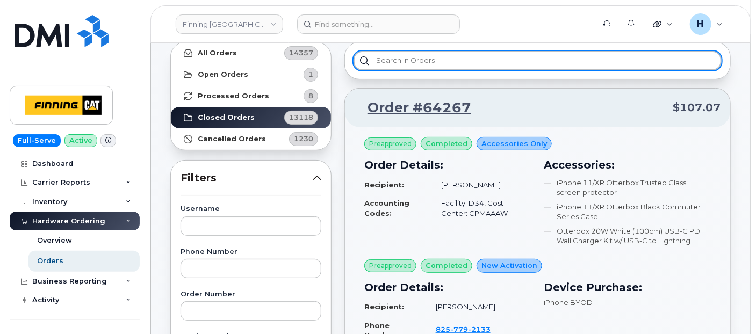
paste input "335647016252"
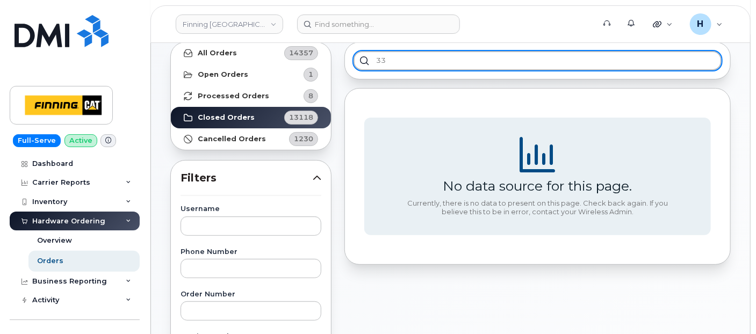
type input "3"
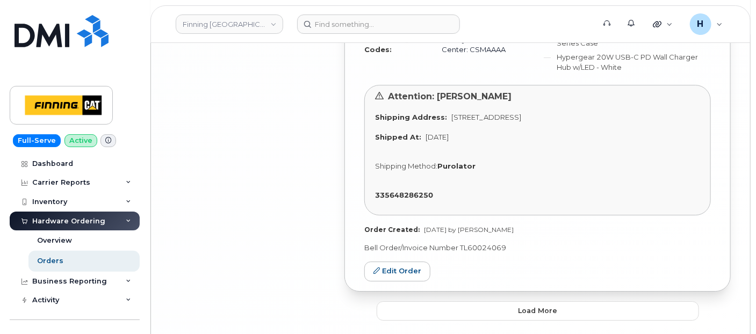
scroll to position [3334, 0]
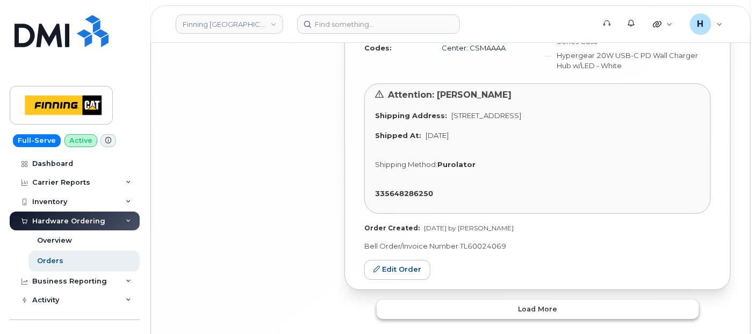
click at [444, 300] on button "Load more" at bounding box center [538, 309] width 323 height 19
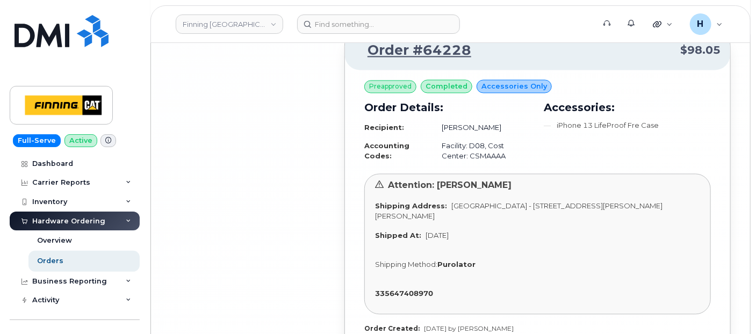
scroll to position [6545, 0]
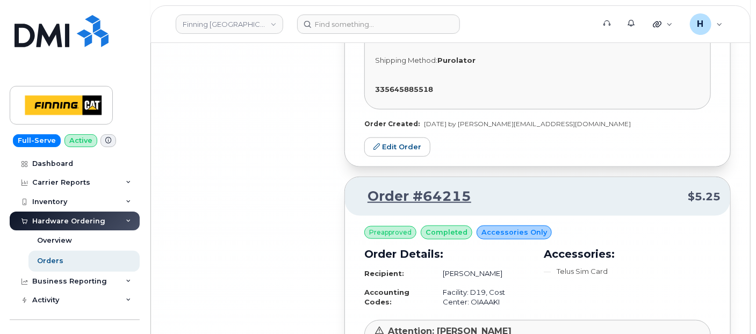
scroll to position [9888, 0]
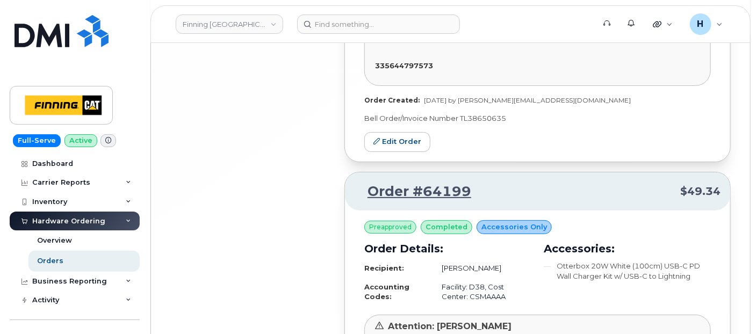
scroll to position [13099, 0]
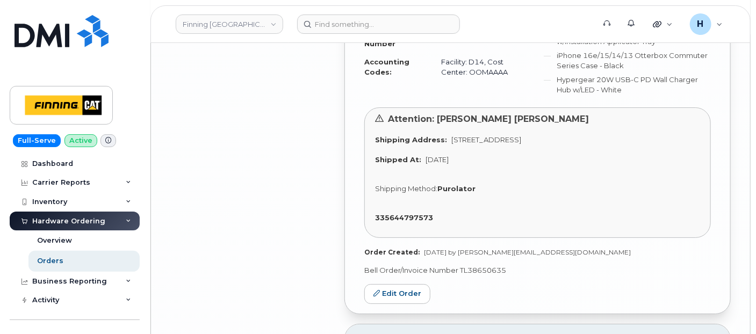
scroll to position [12741, 0]
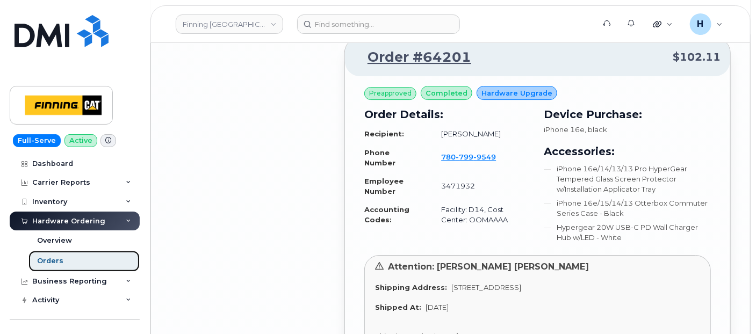
click at [39, 260] on div "Orders" at bounding box center [50, 261] width 26 height 10
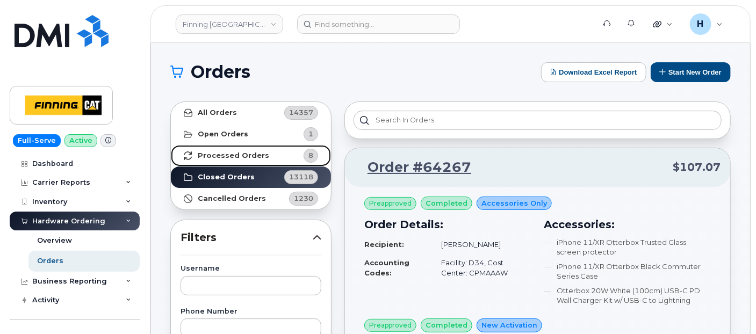
click at [248, 153] on strong "Processed Orders" at bounding box center [234, 156] width 72 height 9
